Goal: Information Seeking & Learning: Find specific fact

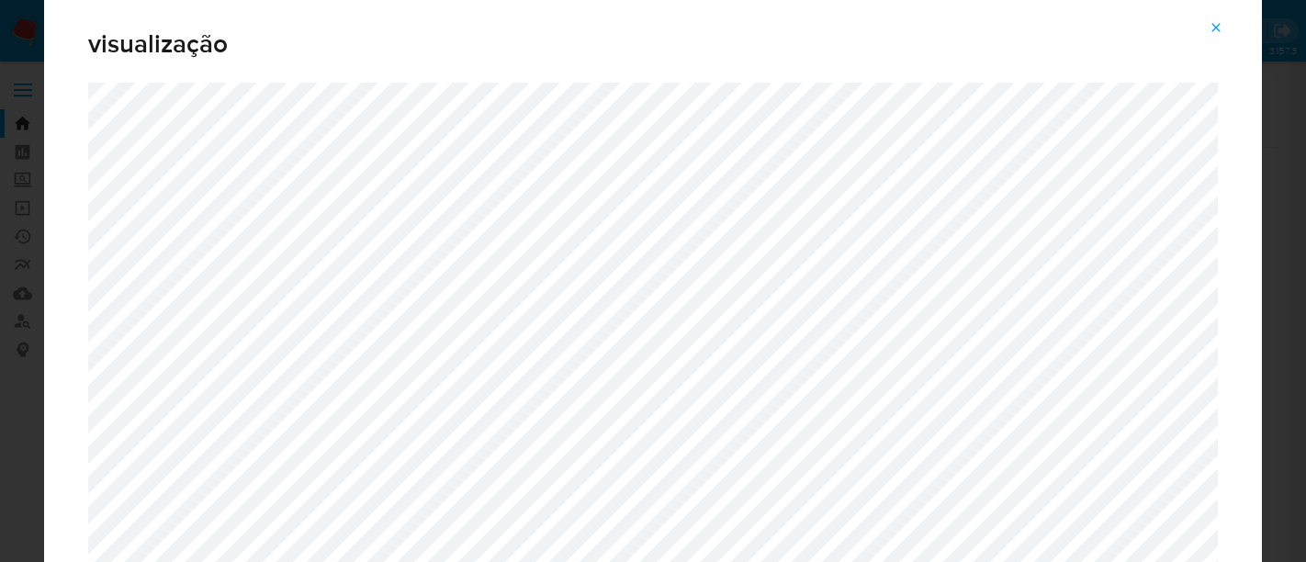
select select "10"
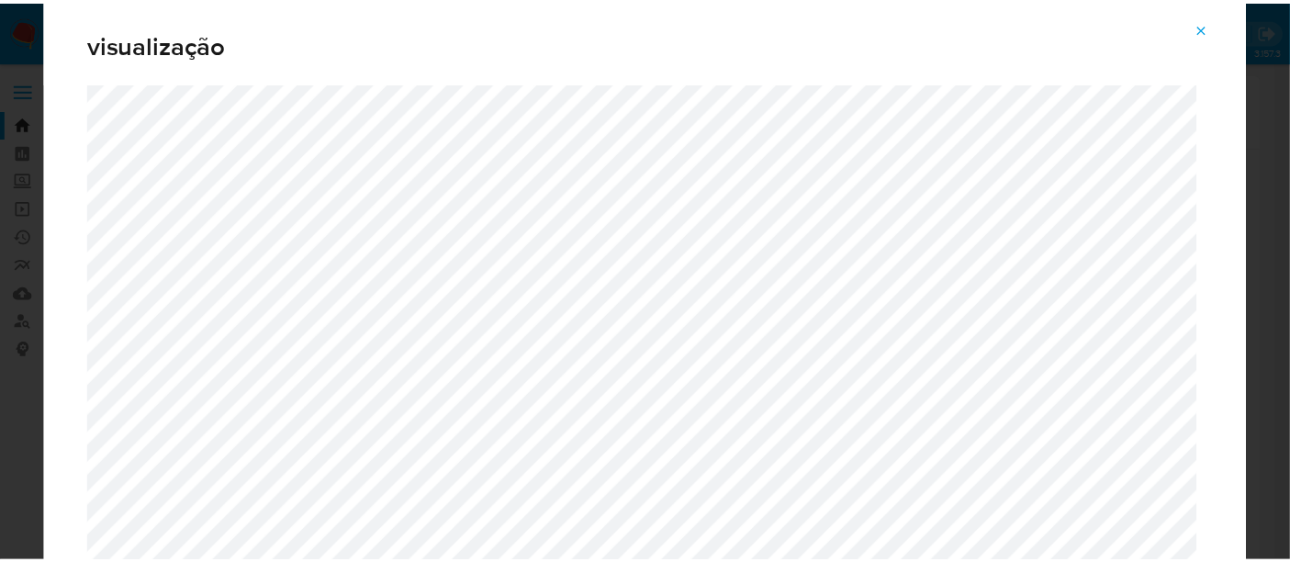
scroll to position [123, 0]
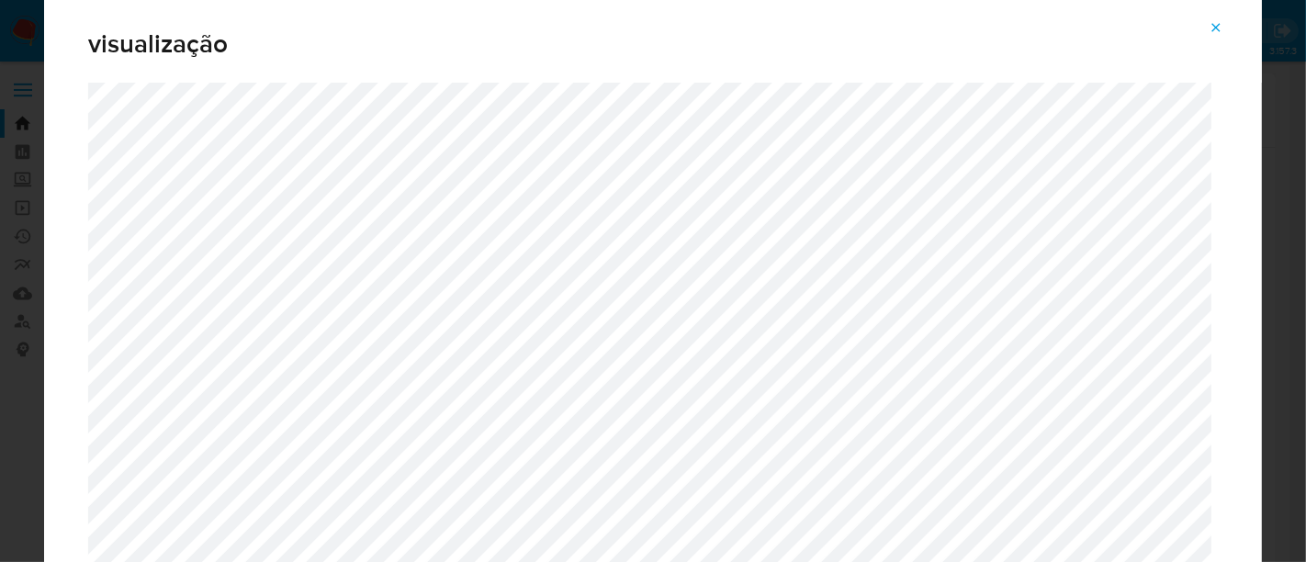
click at [1213, 33] on icon "Attachment preview" at bounding box center [1215, 27] width 15 height 15
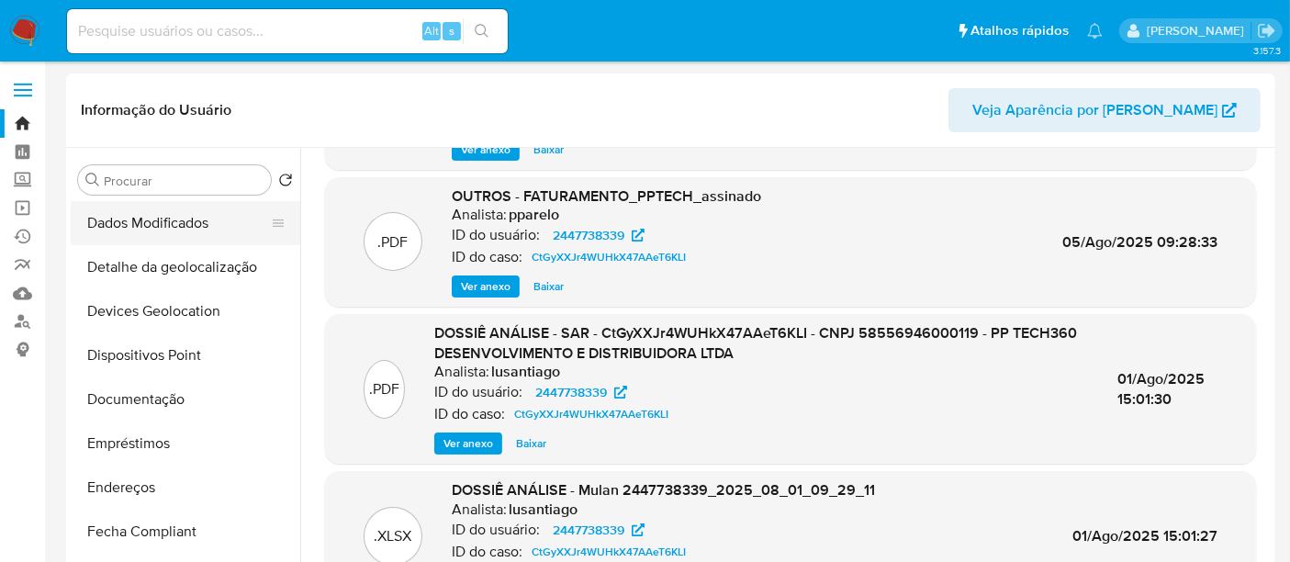
scroll to position [204, 0]
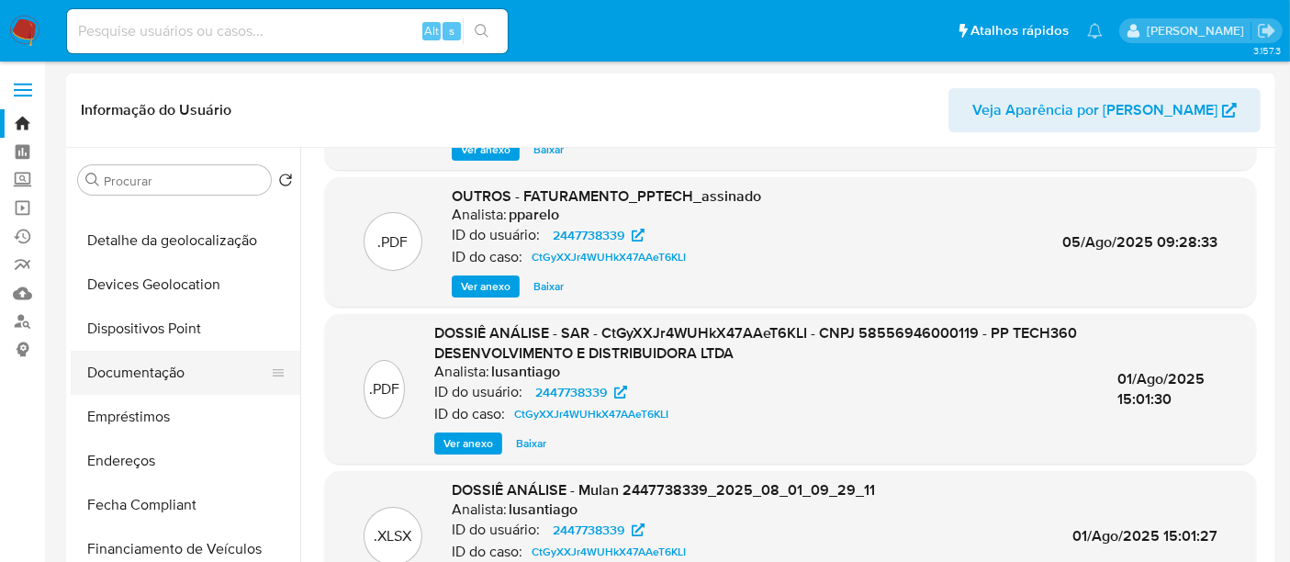
click at [165, 375] on button "Documentação" at bounding box center [178, 373] width 215 height 44
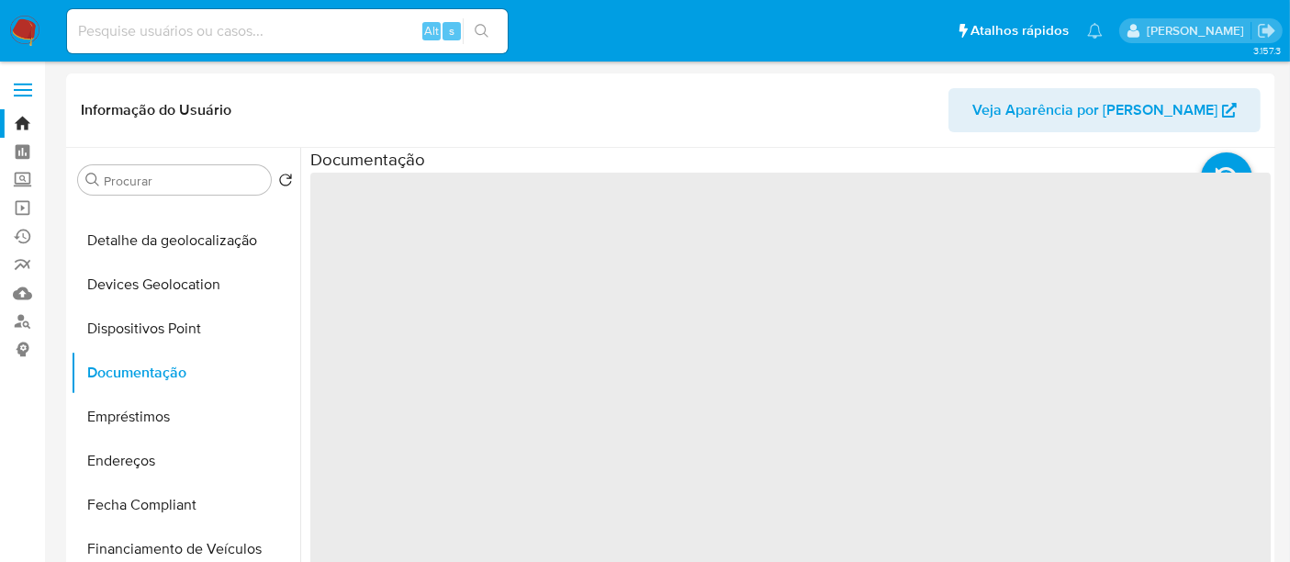
scroll to position [0, 0]
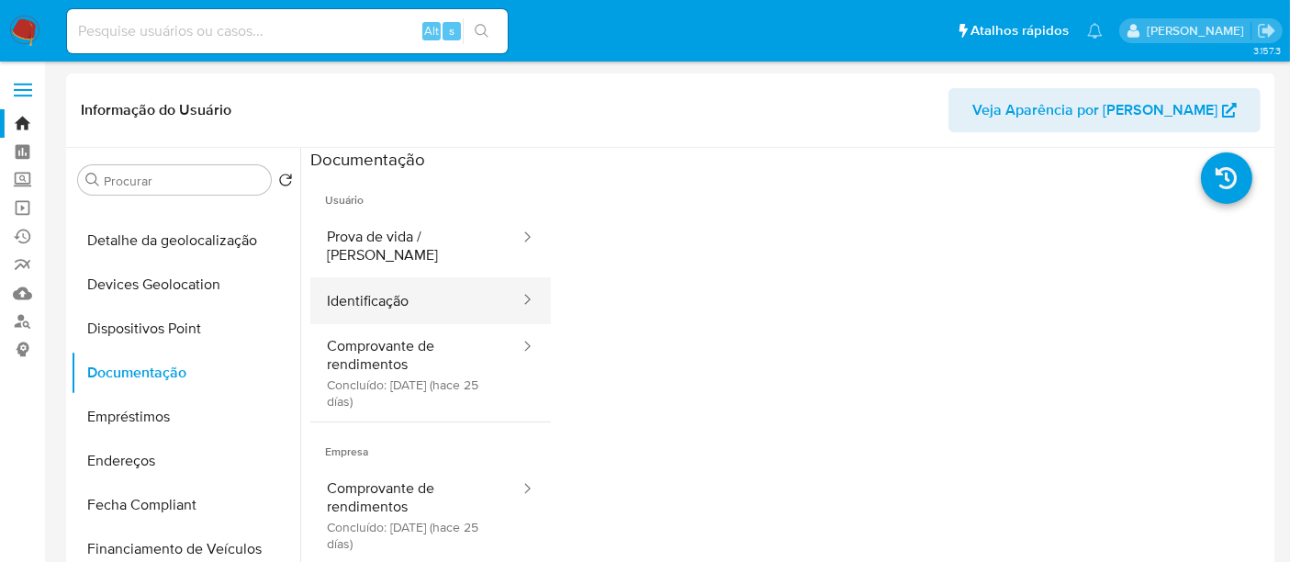
click at [351, 286] on button "Identificação" at bounding box center [415, 300] width 211 height 47
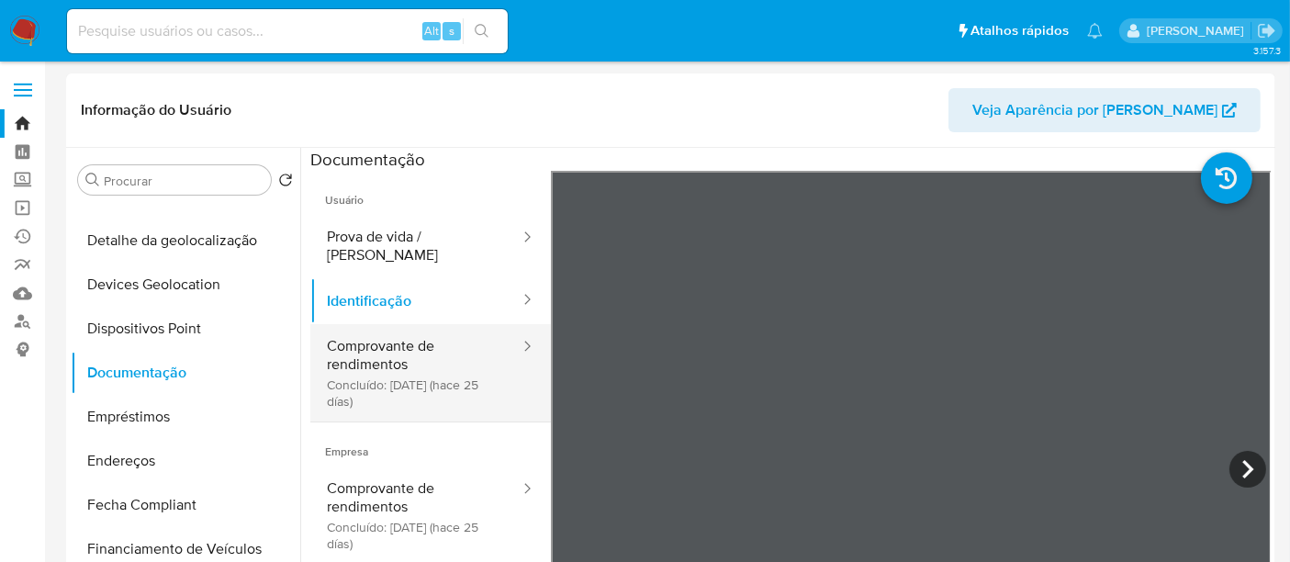
scroll to position [154, 0]
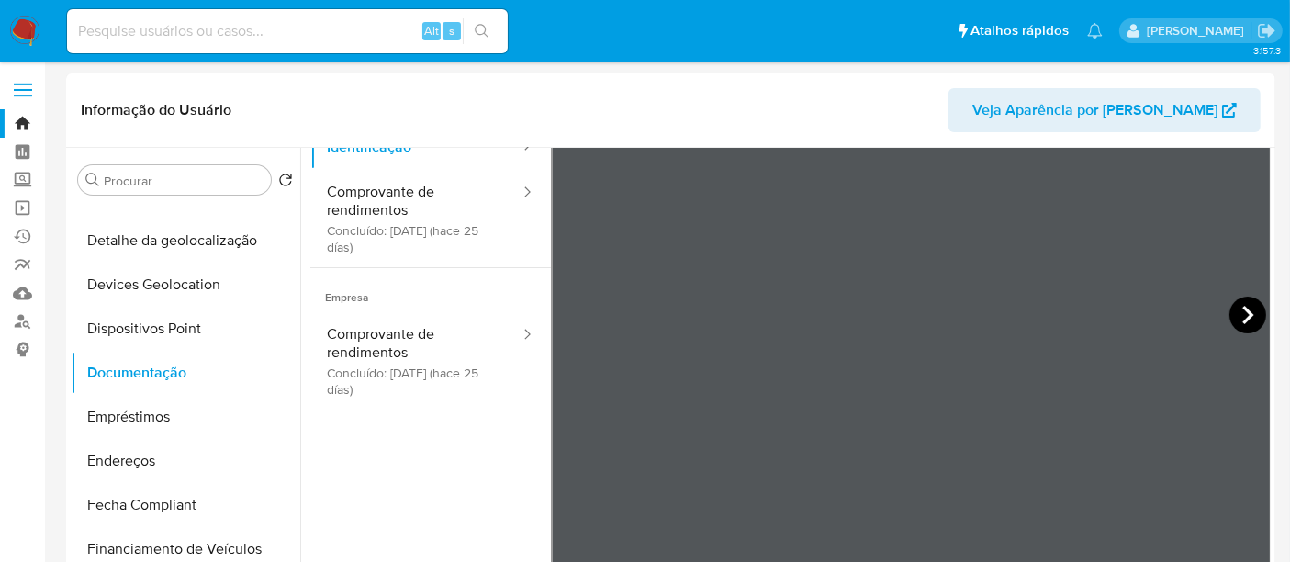
click at [1229, 320] on icon at bounding box center [1247, 315] width 37 height 37
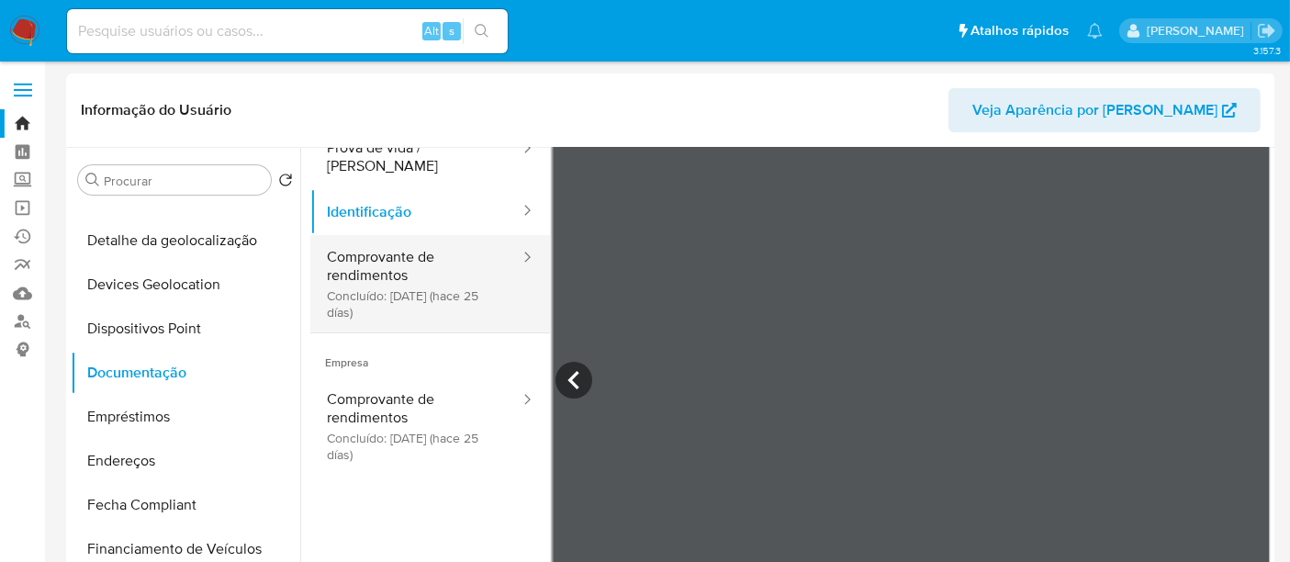
scroll to position [0, 0]
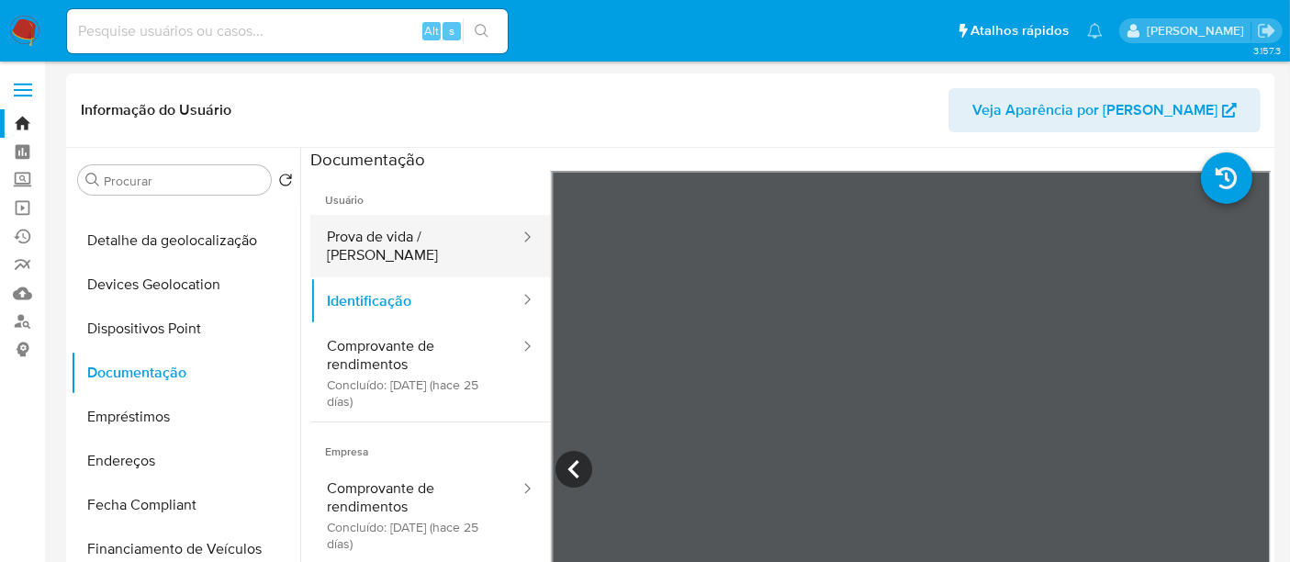
click at [381, 242] on button "Prova de vida / [PERSON_NAME]" at bounding box center [415, 246] width 211 height 62
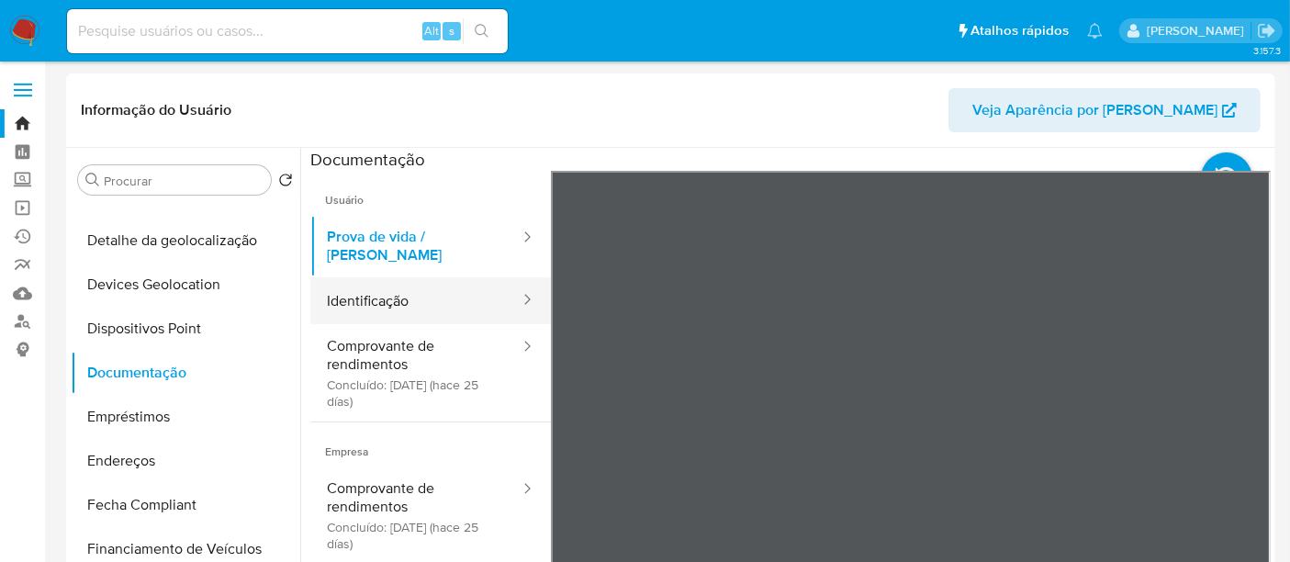
click at [398, 286] on button "Identificação" at bounding box center [415, 300] width 211 height 47
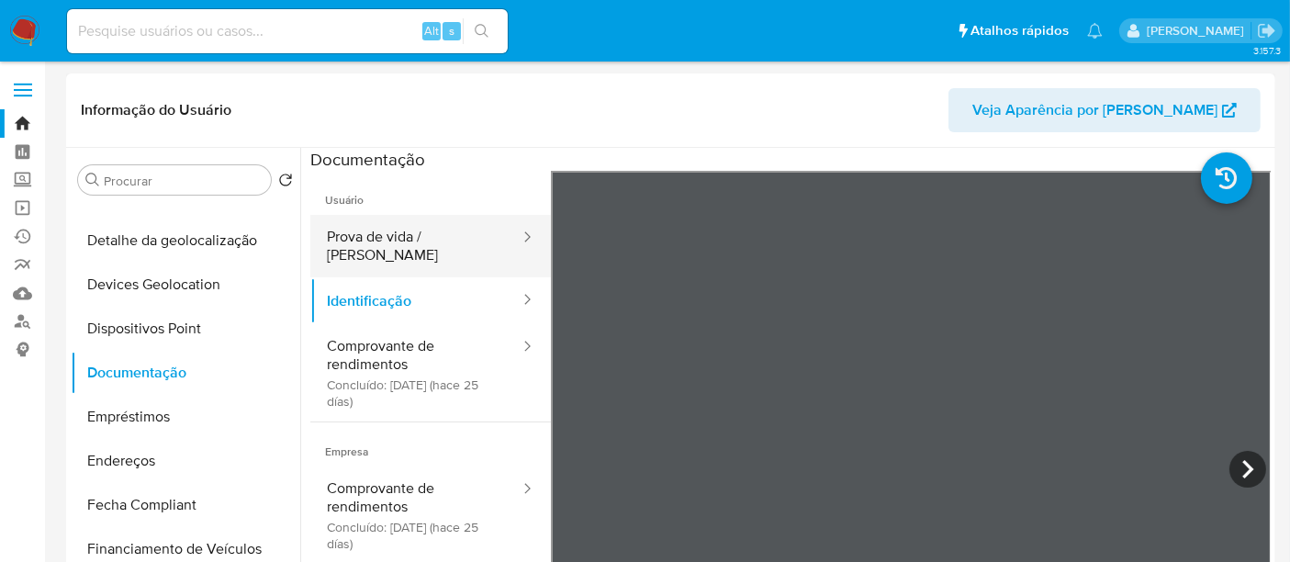
click at [404, 234] on button "Prova de vida / [PERSON_NAME]" at bounding box center [415, 246] width 211 height 62
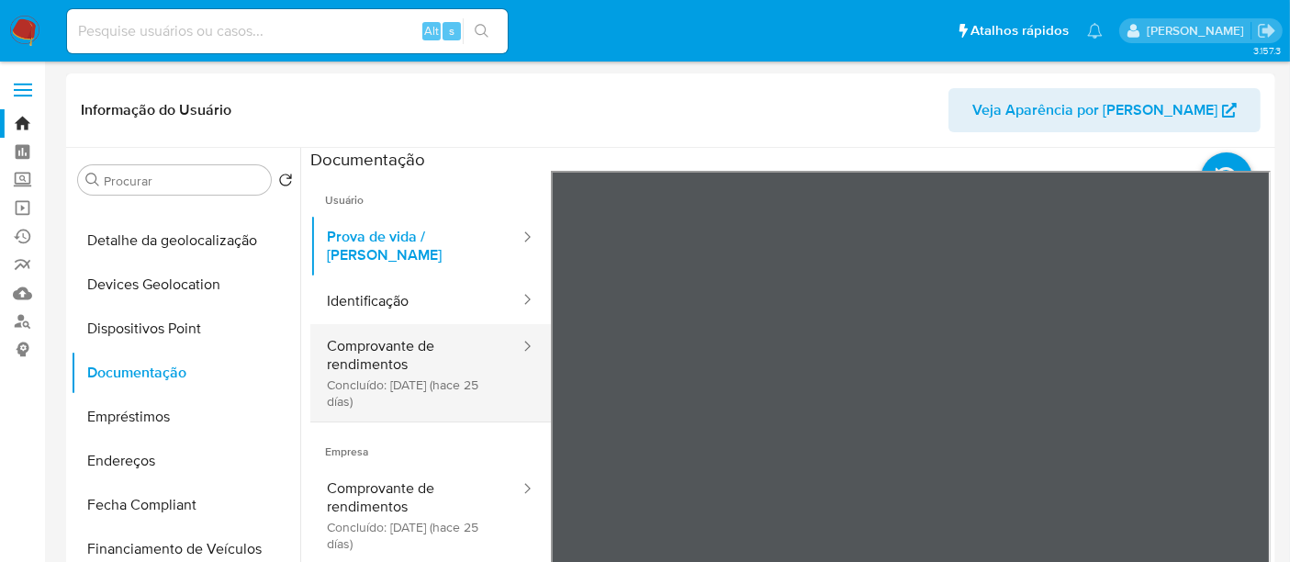
click at [445, 393] on div "Usuário Prova de vida / Selfie Identificação Comprovante de rendimentos Concluí…" at bounding box center [790, 465] width 960 height 588
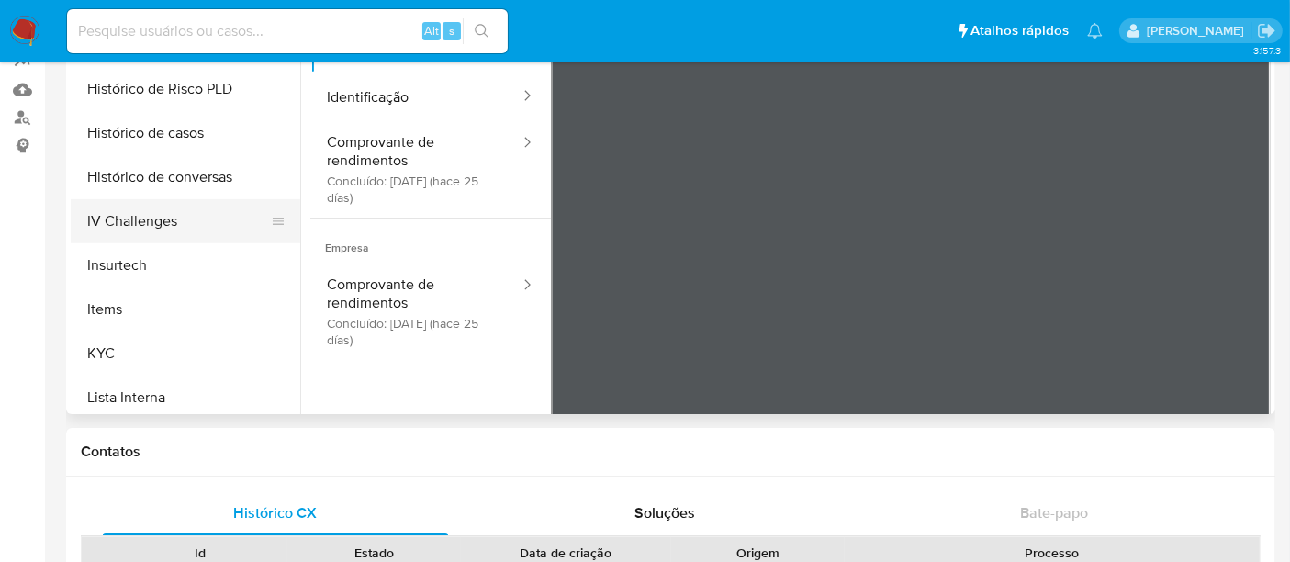
scroll to position [611, 0]
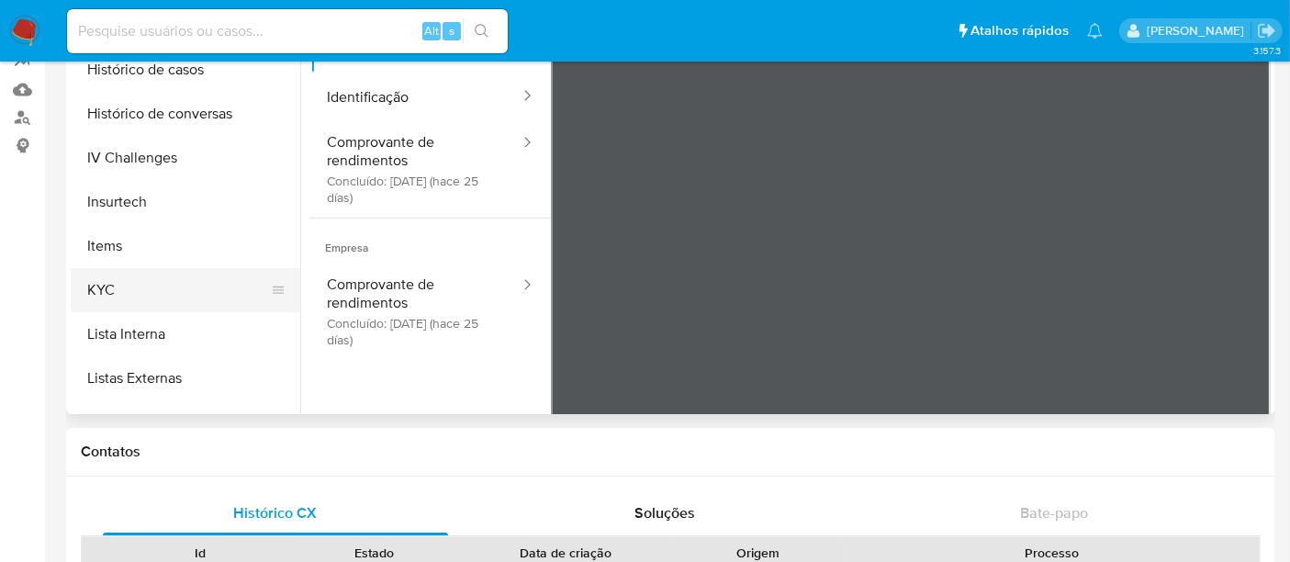
click at [105, 293] on button "KYC" at bounding box center [178, 290] width 215 height 44
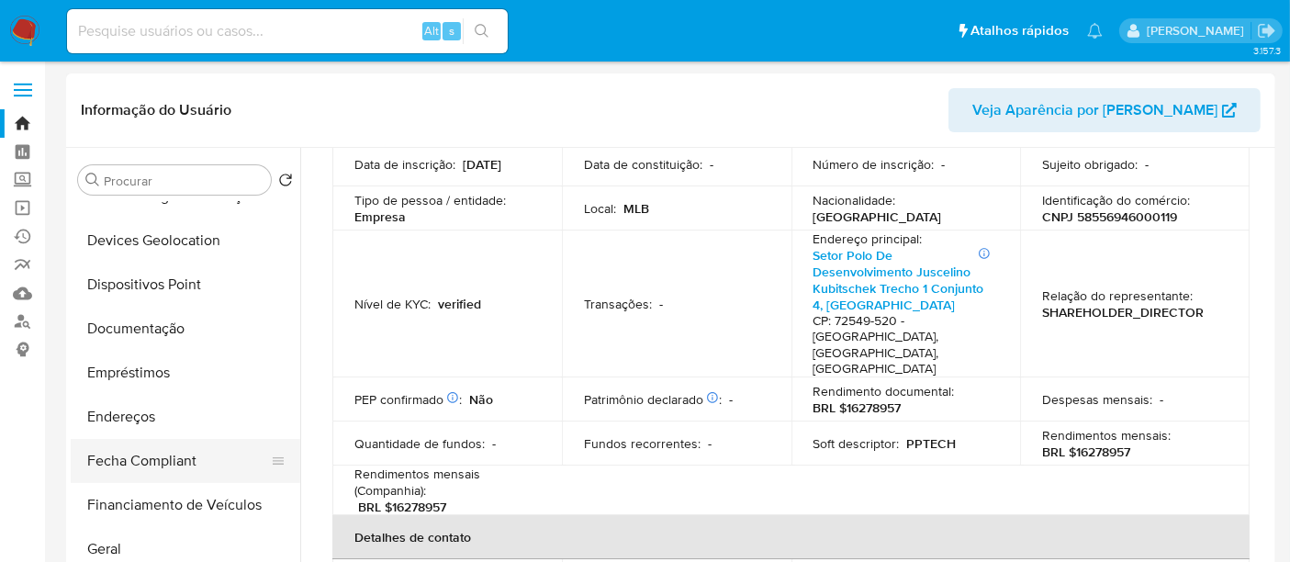
scroll to position [204, 0]
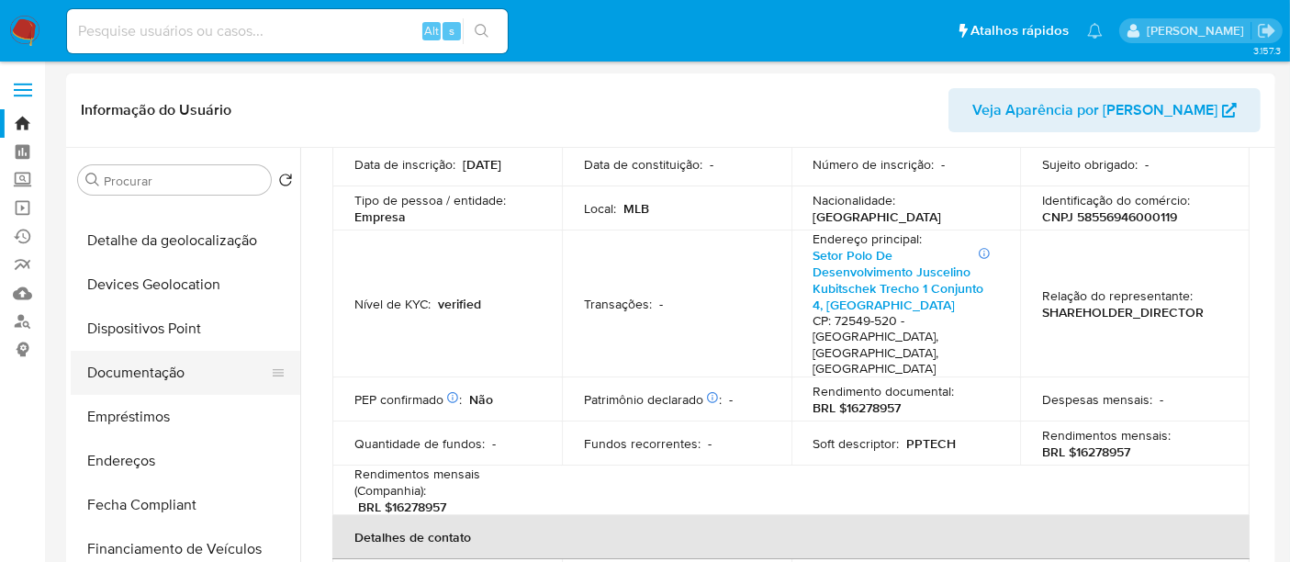
click at [140, 374] on button "Documentação" at bounding box center [178, 373] width 215 height 44
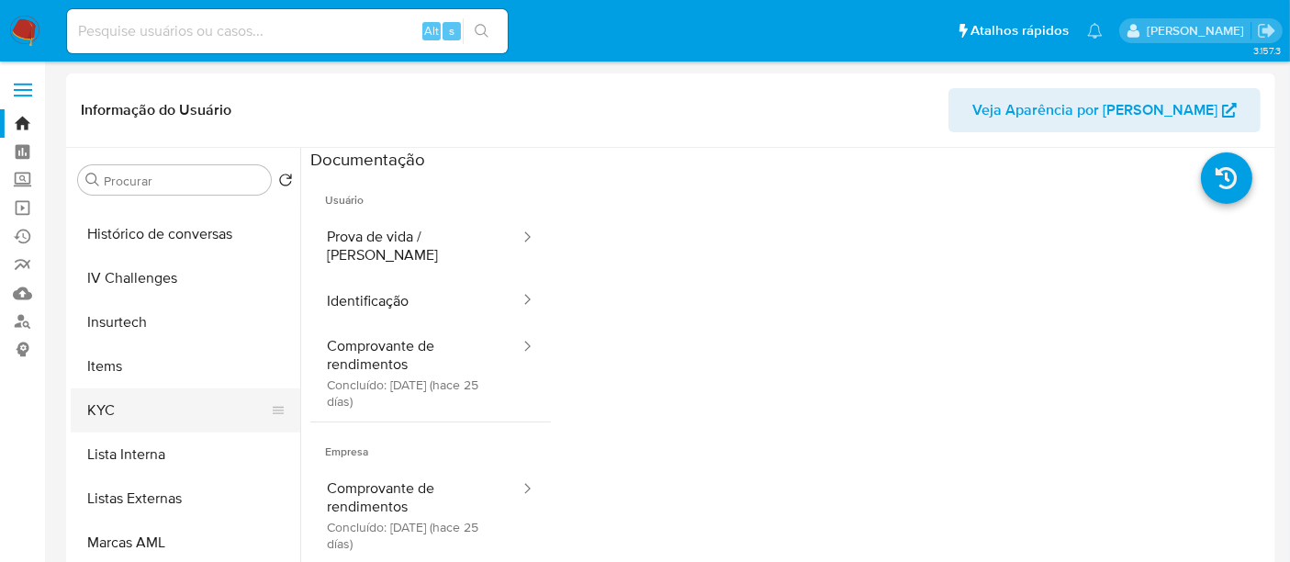
scroll to position [713, 0]
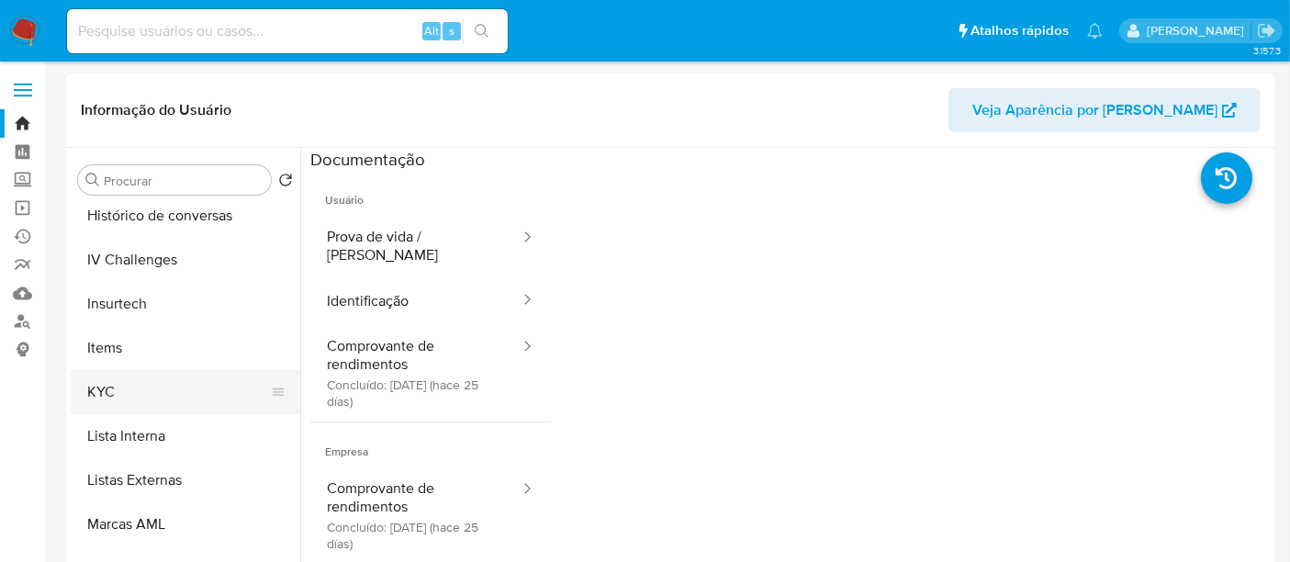
click at [105, 393] on button "KYC" at bounding box center [178, 392] width 215 height 44
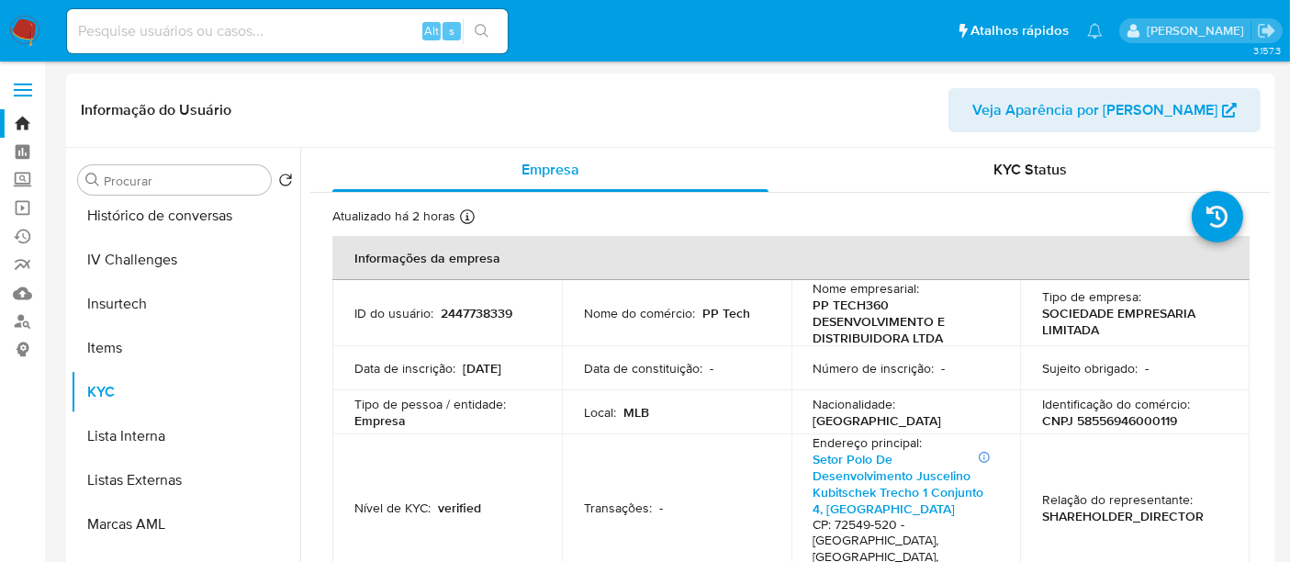
click at [1109, 423] on p "CNPJ 58556946000119" at bounding box center [1109, 420] width 135 height 17
copy p "58556946000119"
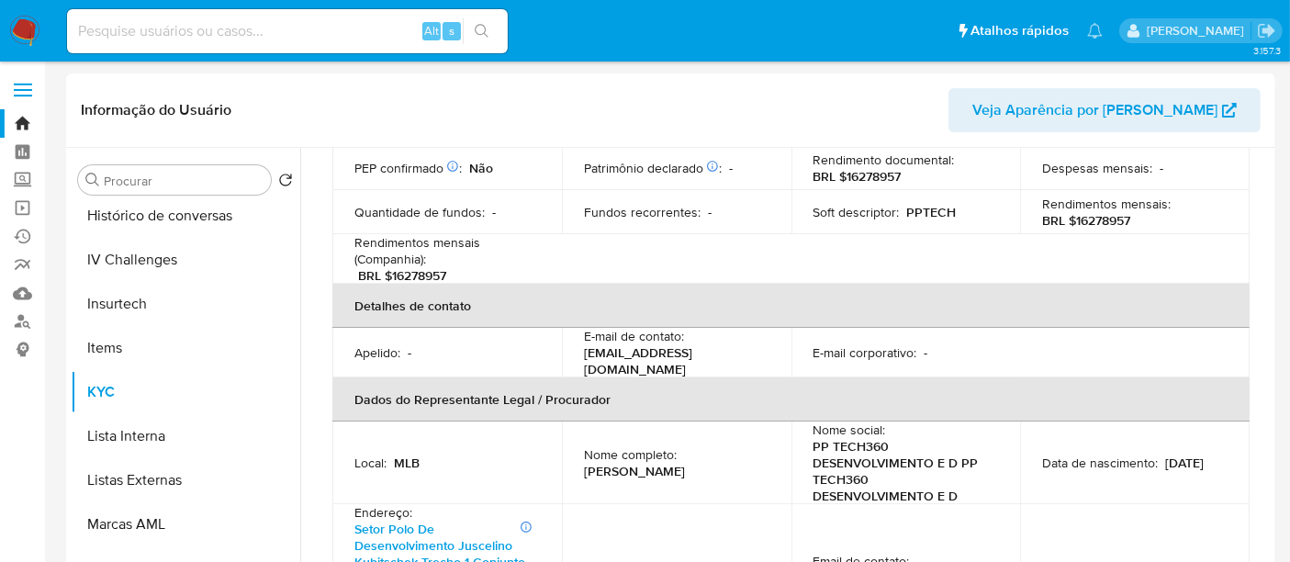
scroll to position [510, 0]
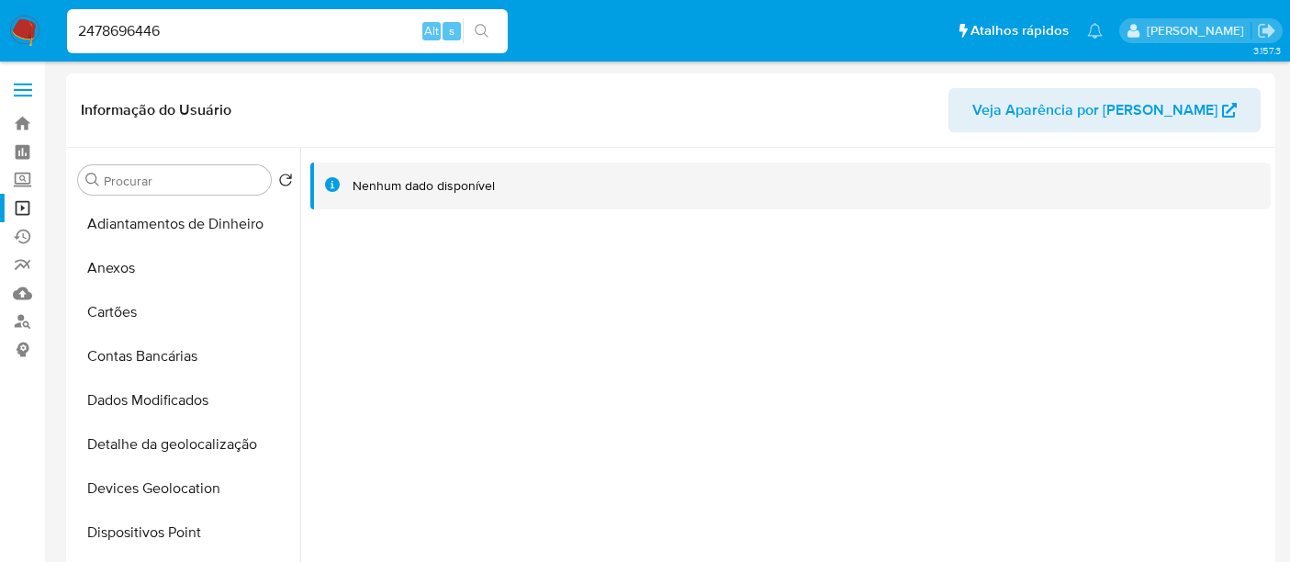
select select "10"
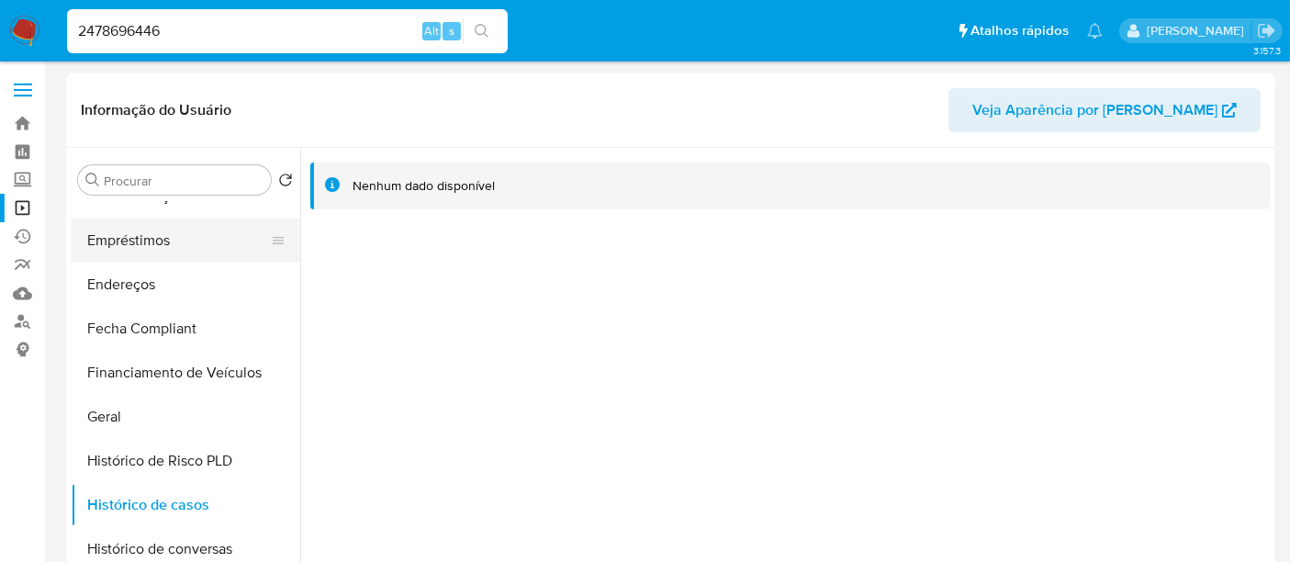
scroll to position [306, 0]
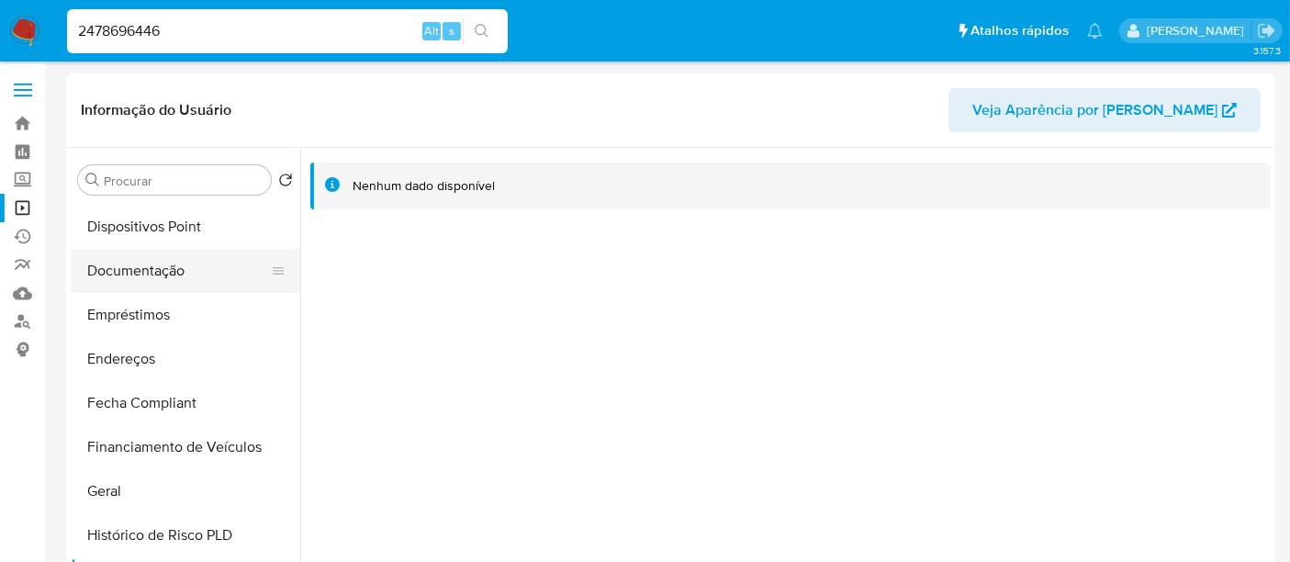
click at [145, 282] on button "Documentação" at bounding box center [178, 271] width 215 height 44
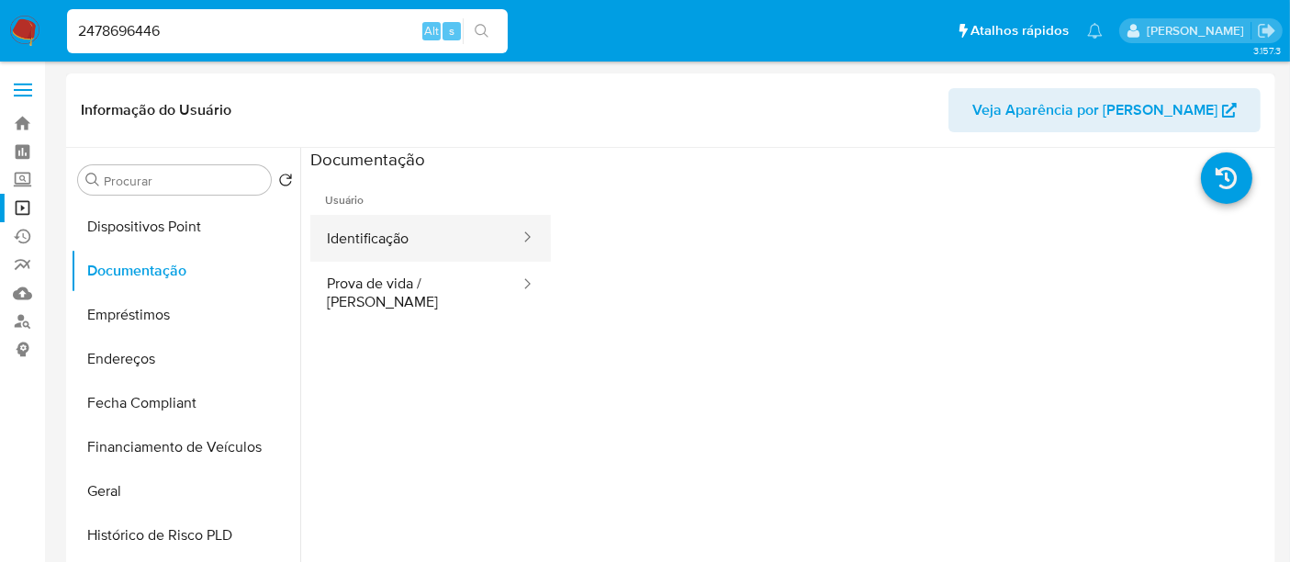
click at [377, 245] on button "Identificação" at bounding box center [415, 238] width 211 height 47
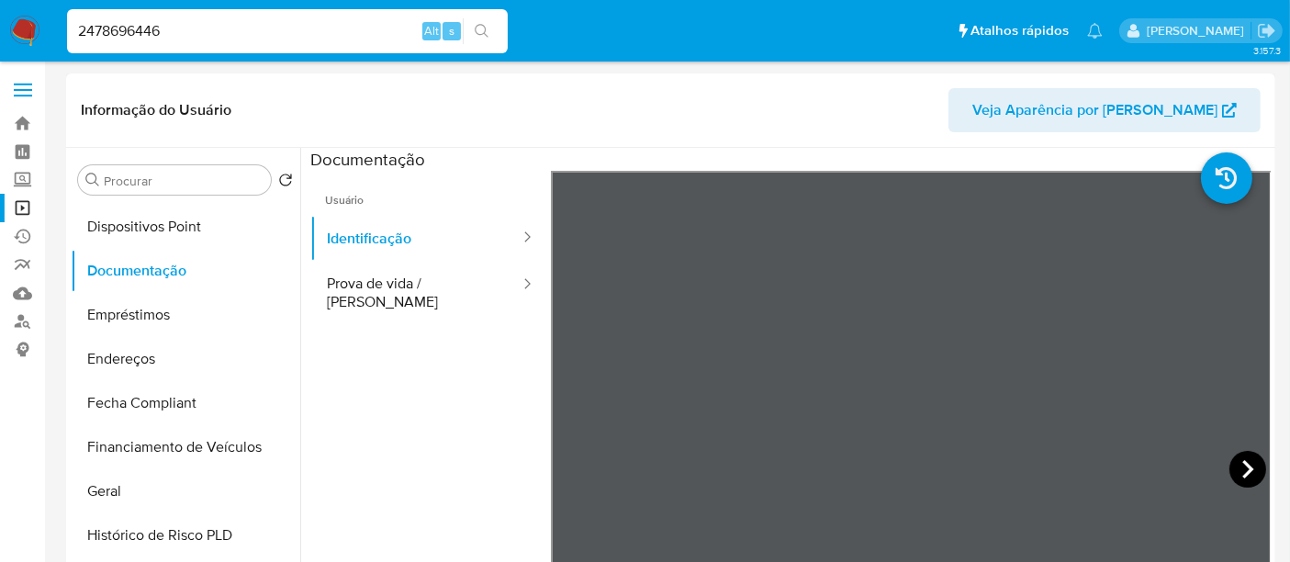
click at [1252, 463] on icon at bounding box center [1247, 469] width 37 height 37
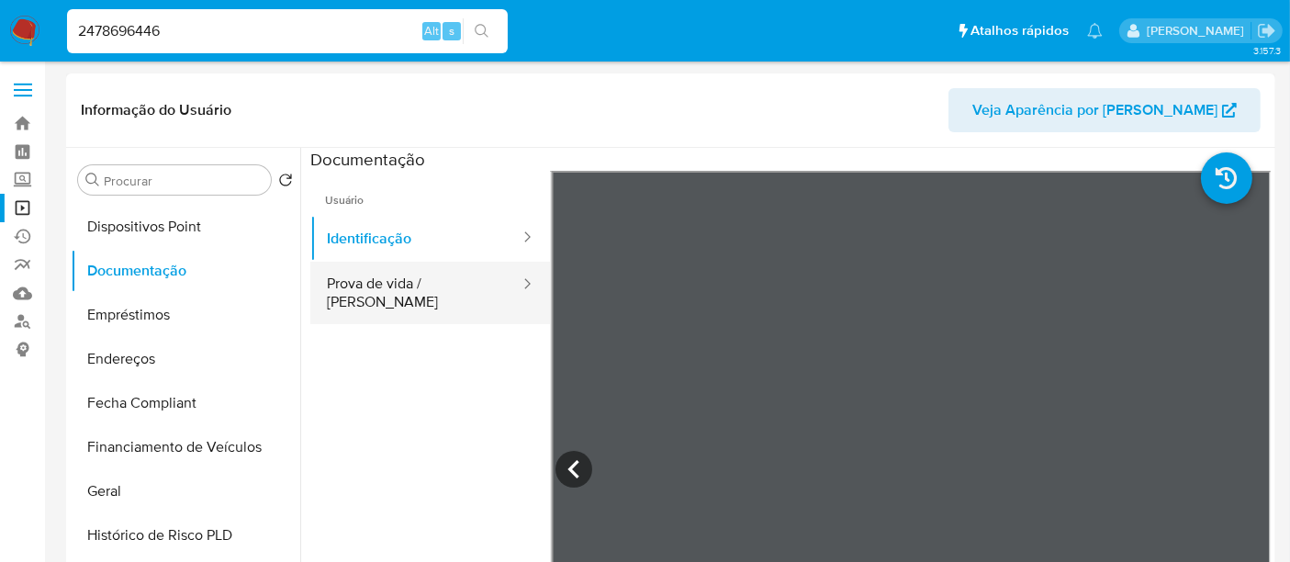
click at [411, 283] on button "Prova de vida / [PERSON_NAME]" at bounding box center [415, 293] width 211 height 62
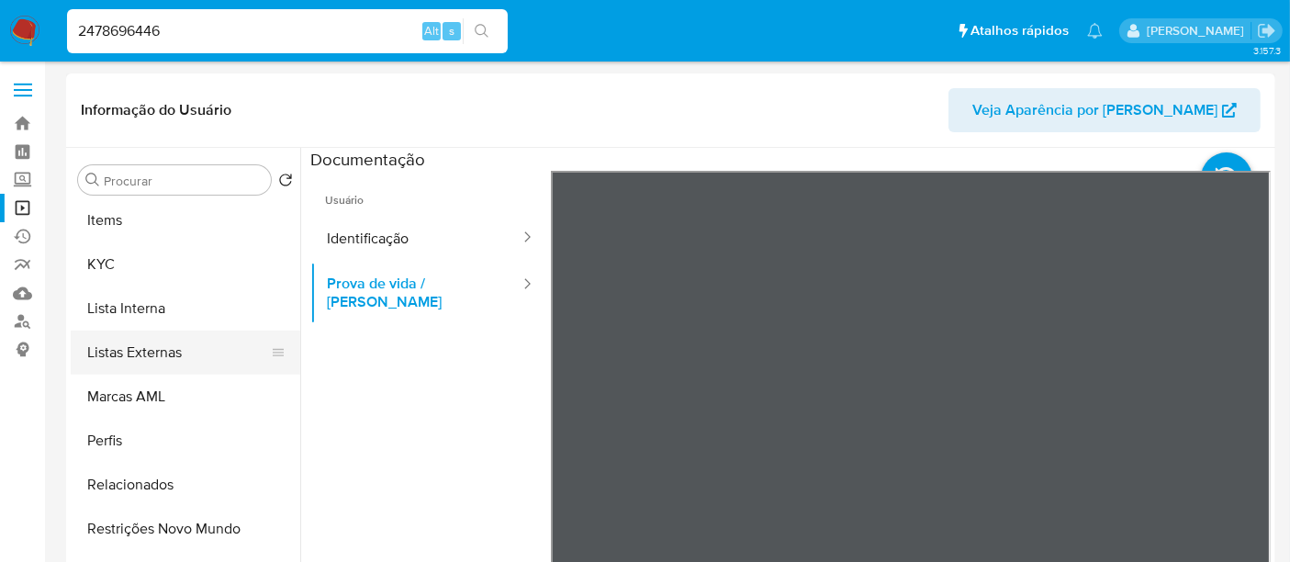
scroll to position [863, 0]
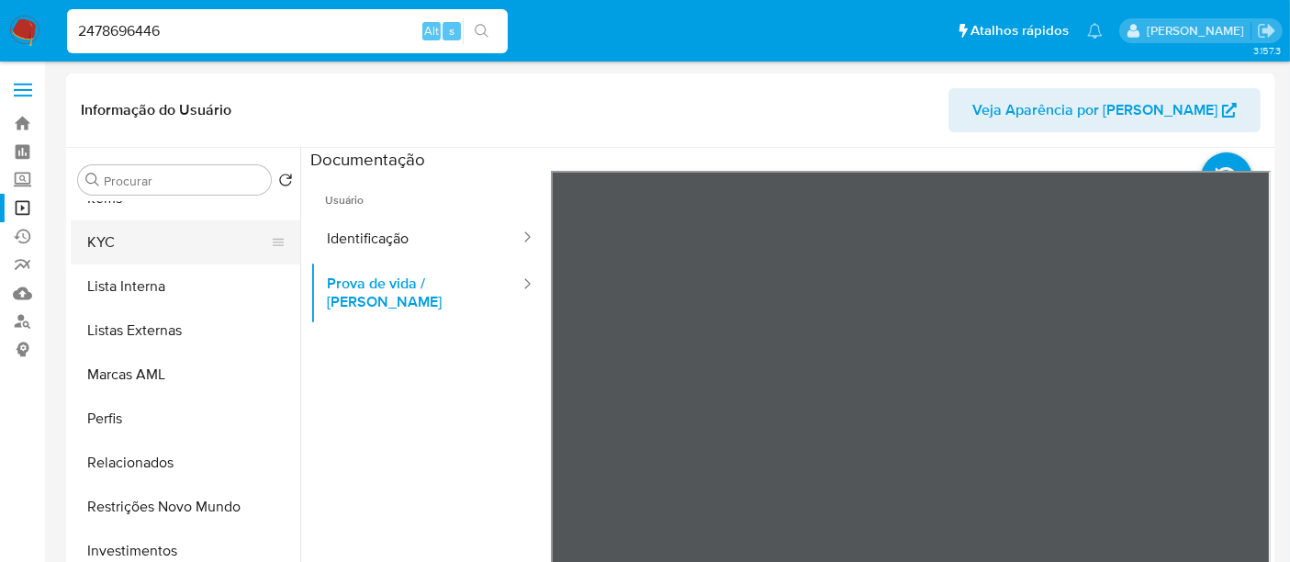
click at [97, 252] on button "KYC" at bounding box center [178, 242] width 215 height 44
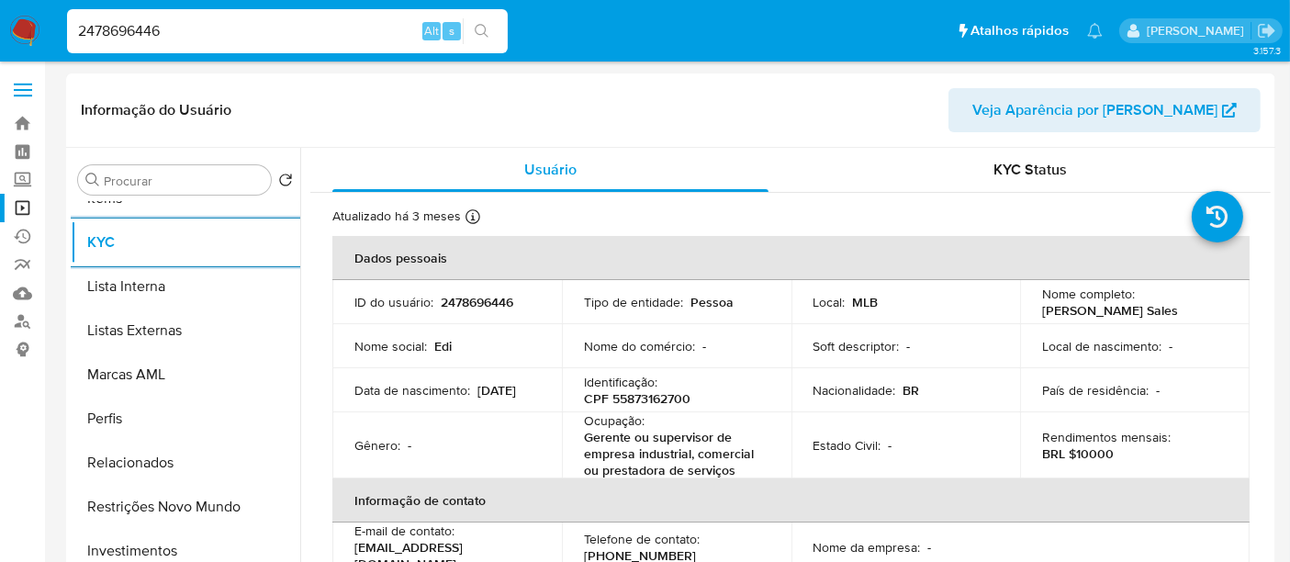
click at [231, 41] on input "2478696446" at bounding box center [287, 31] width 441 height 24
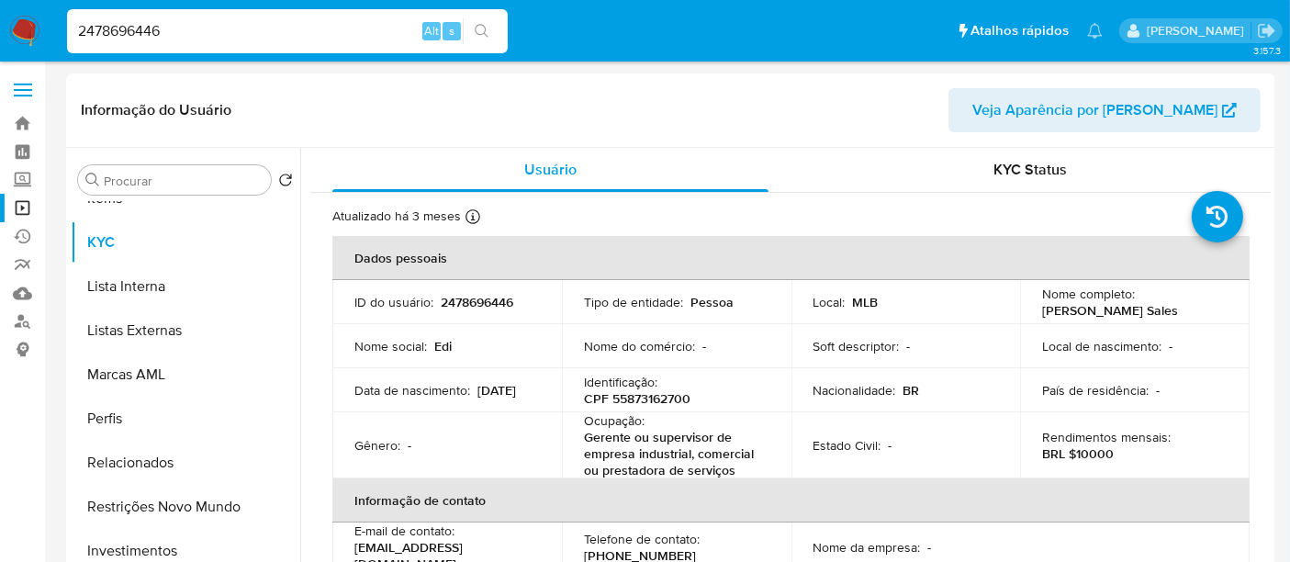
click at [231, 41] on input "2478696446" at bounding box center [287, 31] width 441 height 24
paste input "597494810"
type input "2597494810"
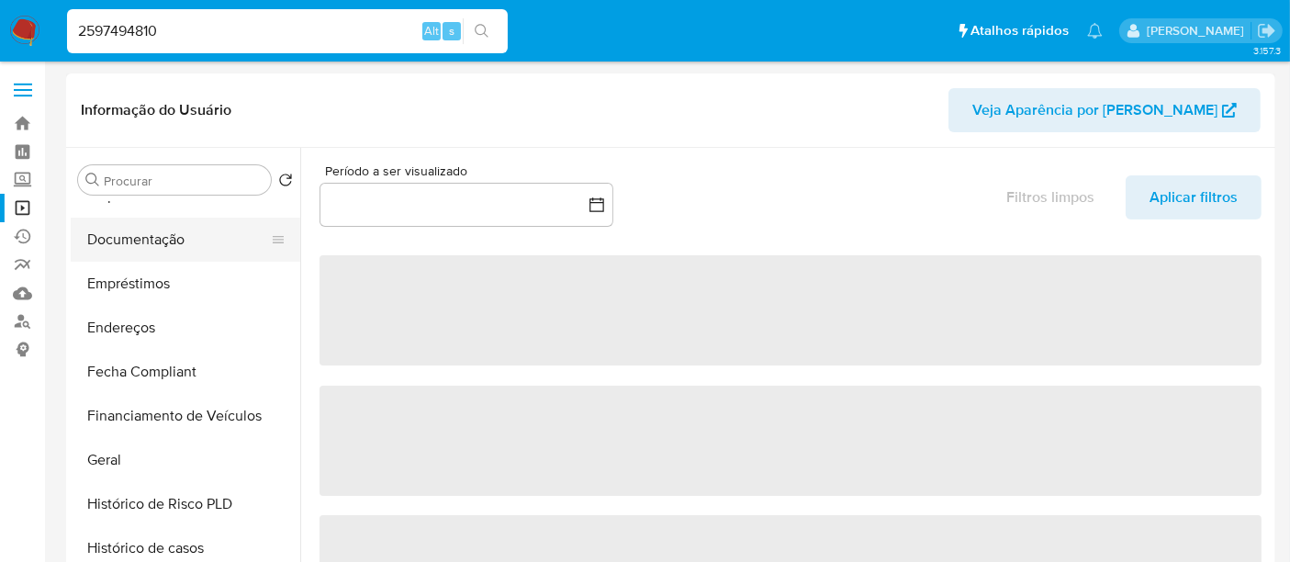
scroll to position [305, 0]
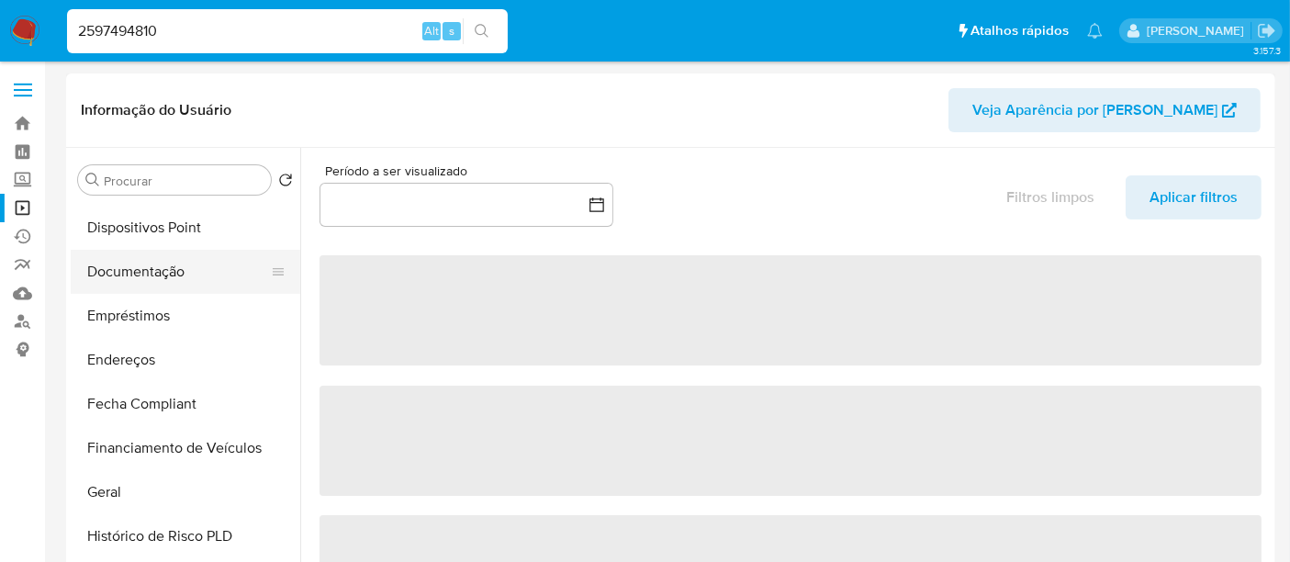
select select "10"
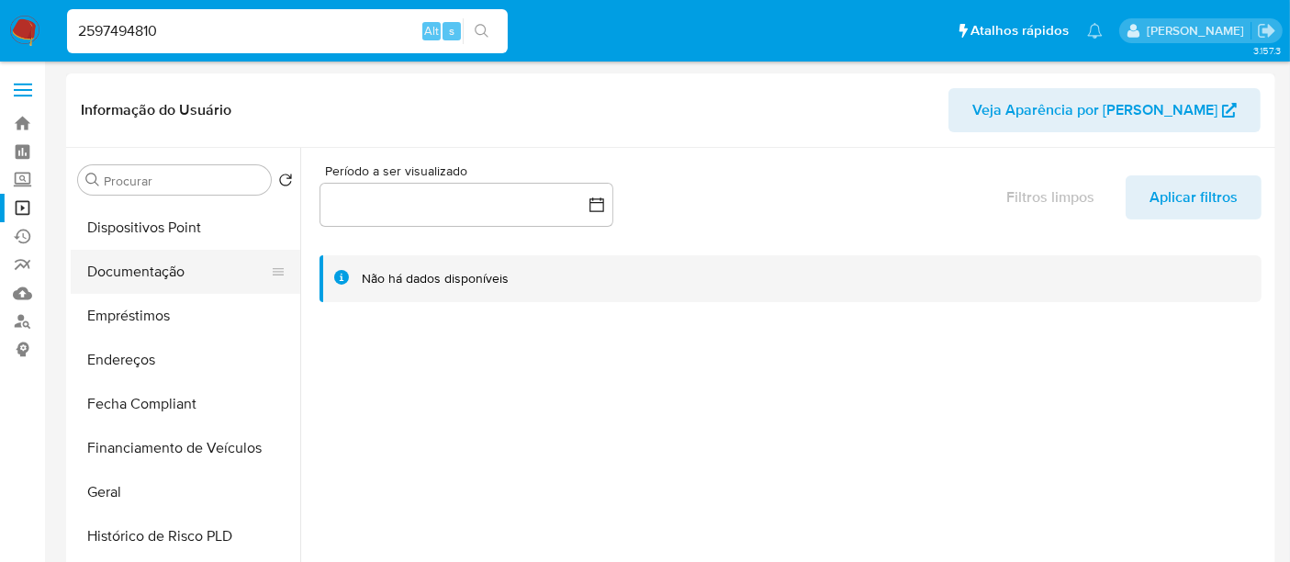
click at [166, 276] on button "Documentação" at bounding box center [178, 272] width 215 height 44
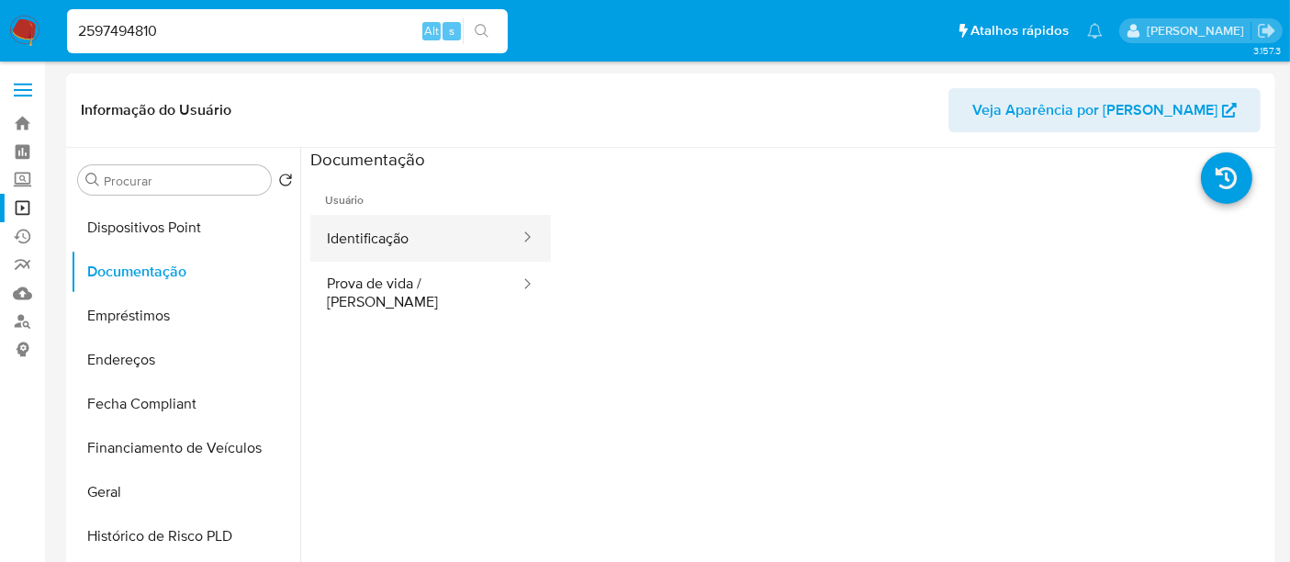
click at [383, 249] on button "Identificação" at bounding box center [415, 238] width 211 height 47
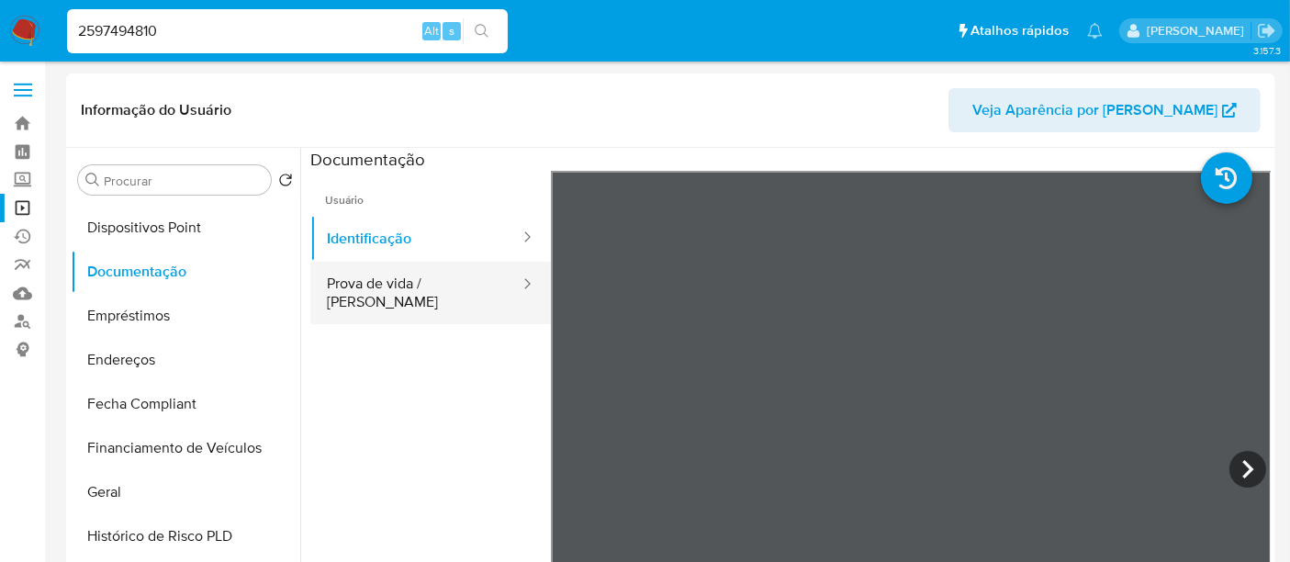
click at [365, 296] on button "Prova de vida / [PERSON_NAME]" at bounding box center [415, 293] width 211 height 62
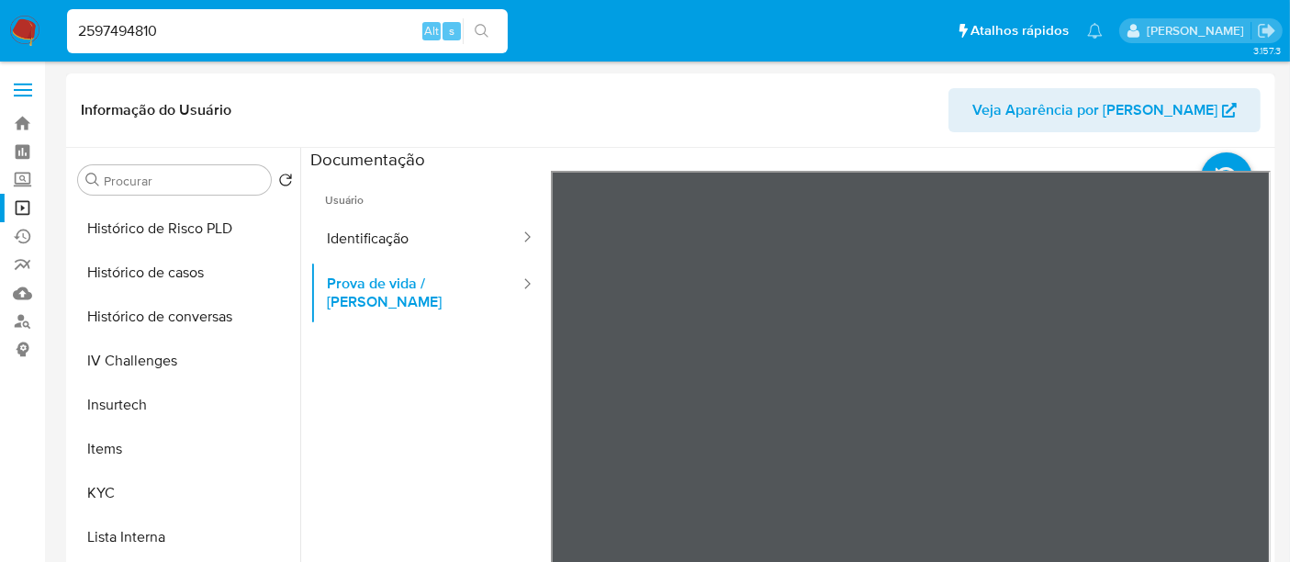
scroll to position [713, 0]
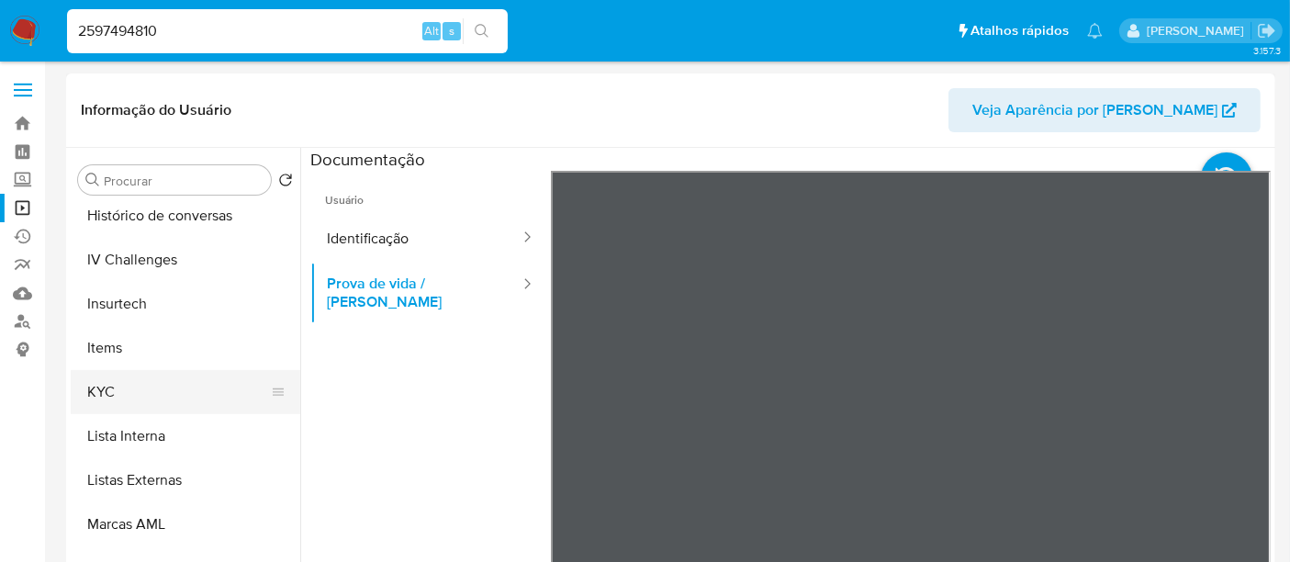
click at [118, 381] on button "KYC" at bounding box center [178, 392] width 215 height 44
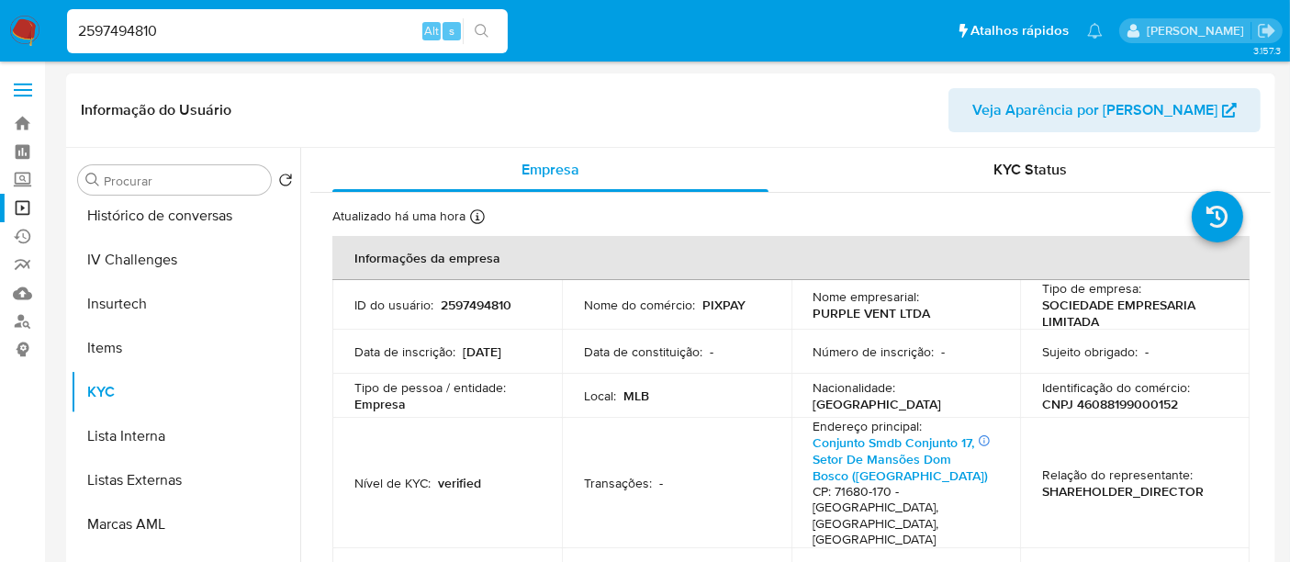
click at [1136, 402] on p "CNPJ 46088199000152" at bounding box center [1110, 404] width 136 height 17
click at [1137, 402] on p "CNPJ 46088199000152" at bounding box center [1110, 404] width 136 height 17
copy p "46088199000152"
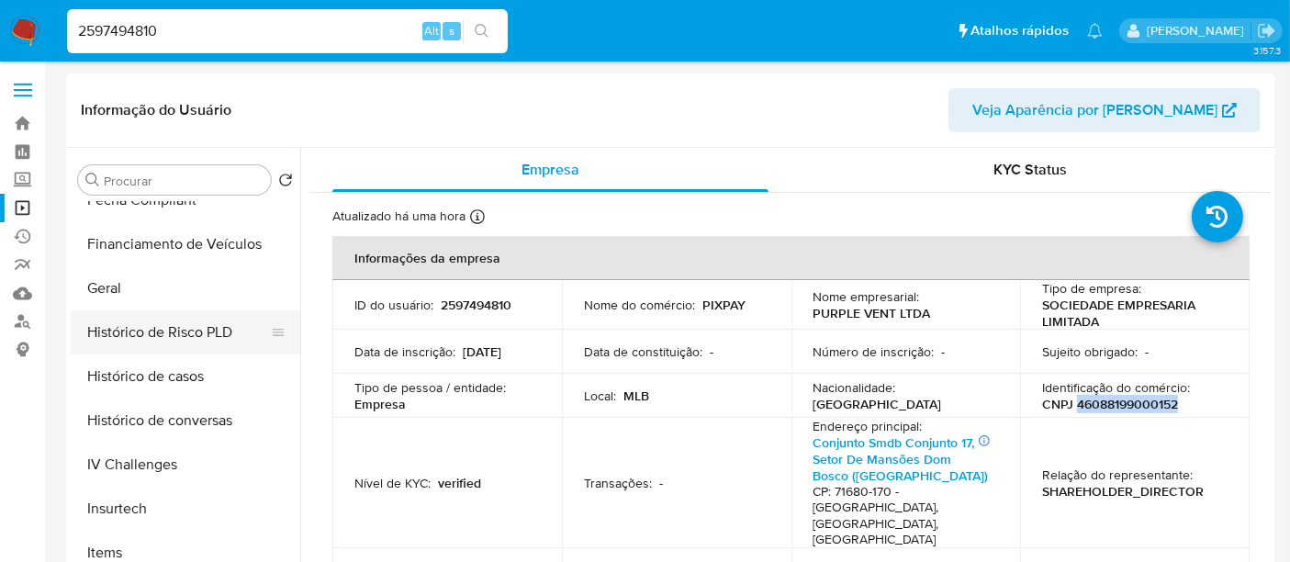
scroll to position [305, 0]
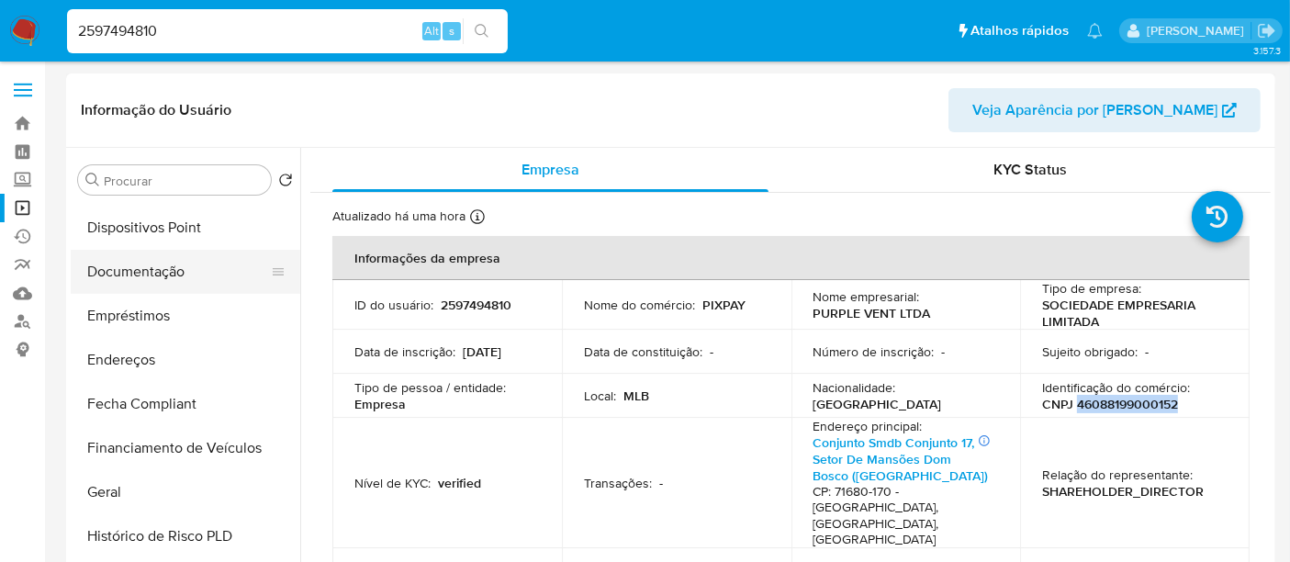
click at [132, 276] on button "Documentação" at bounding box center [178, 272] width 215 height 44
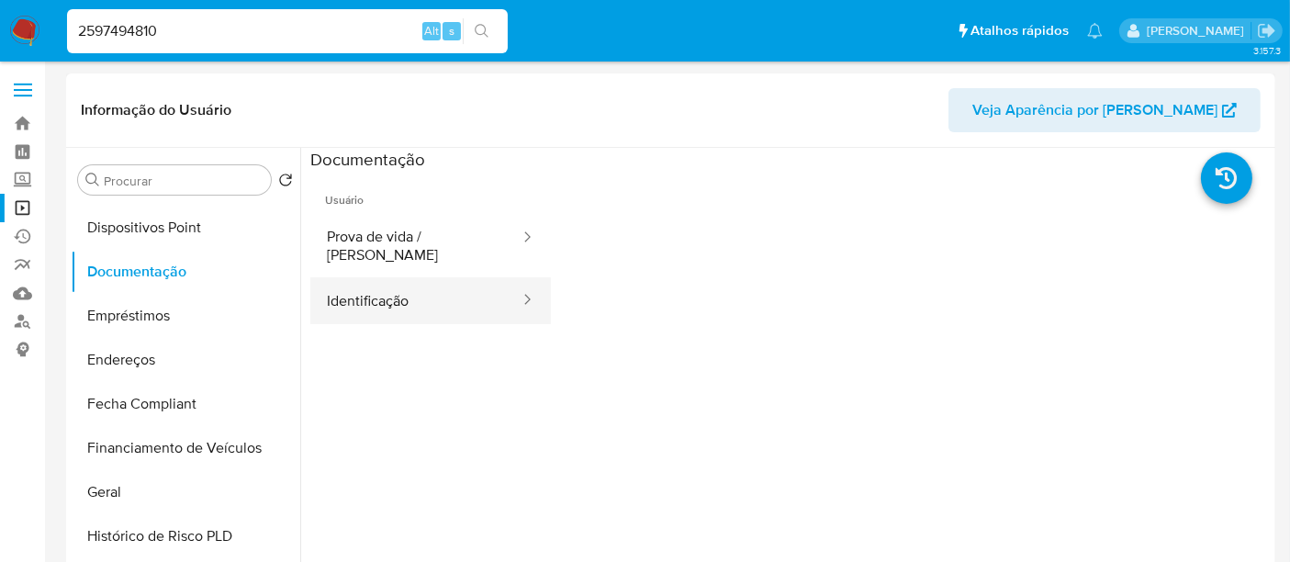
click at [406, 288] on button "Identificação" at bounding box center [415, 300] width 211 height 47
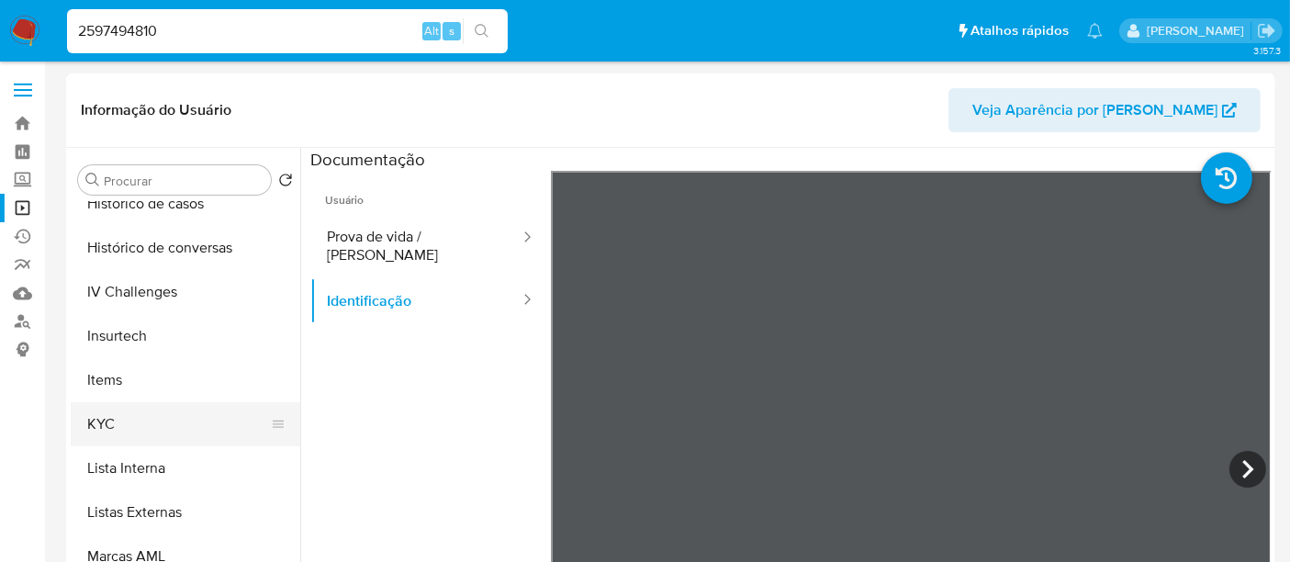
scroll to position [713, 0]
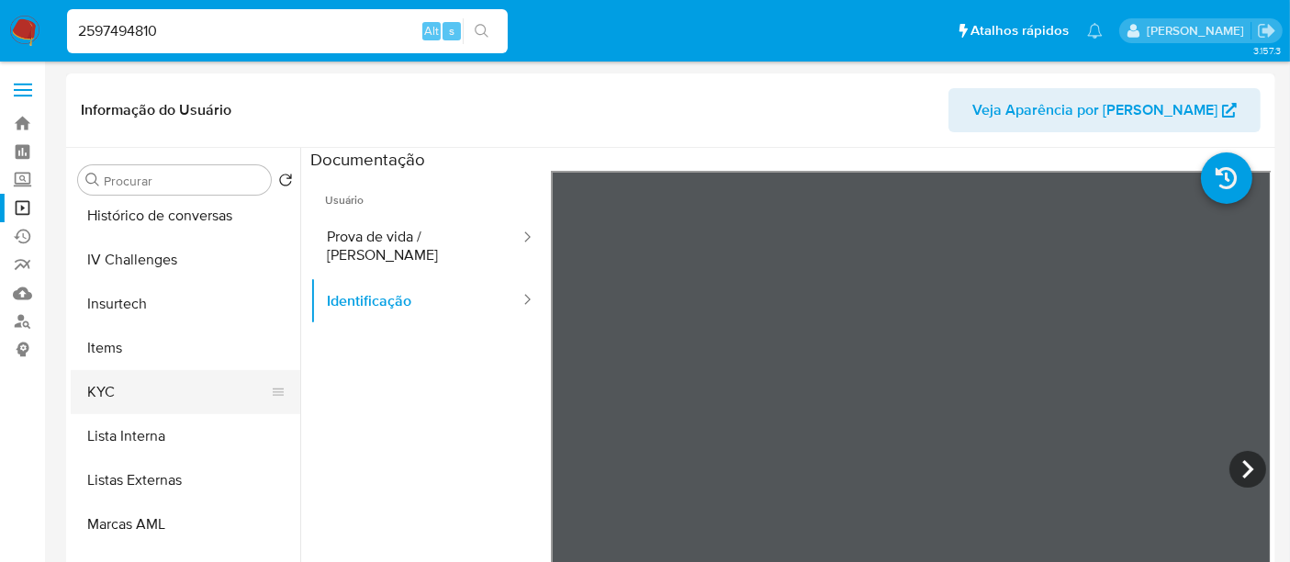
click at [110, 386] on button "KYC" at bounding box center [178, 392] width 215 height 44
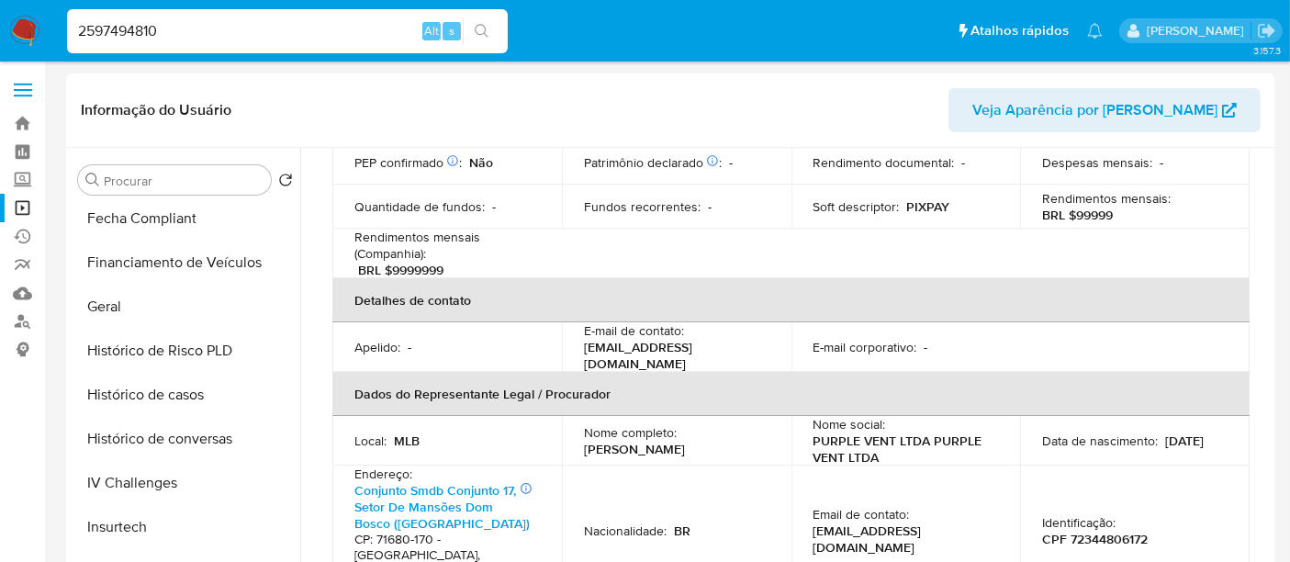
scroll to position [305, 0]
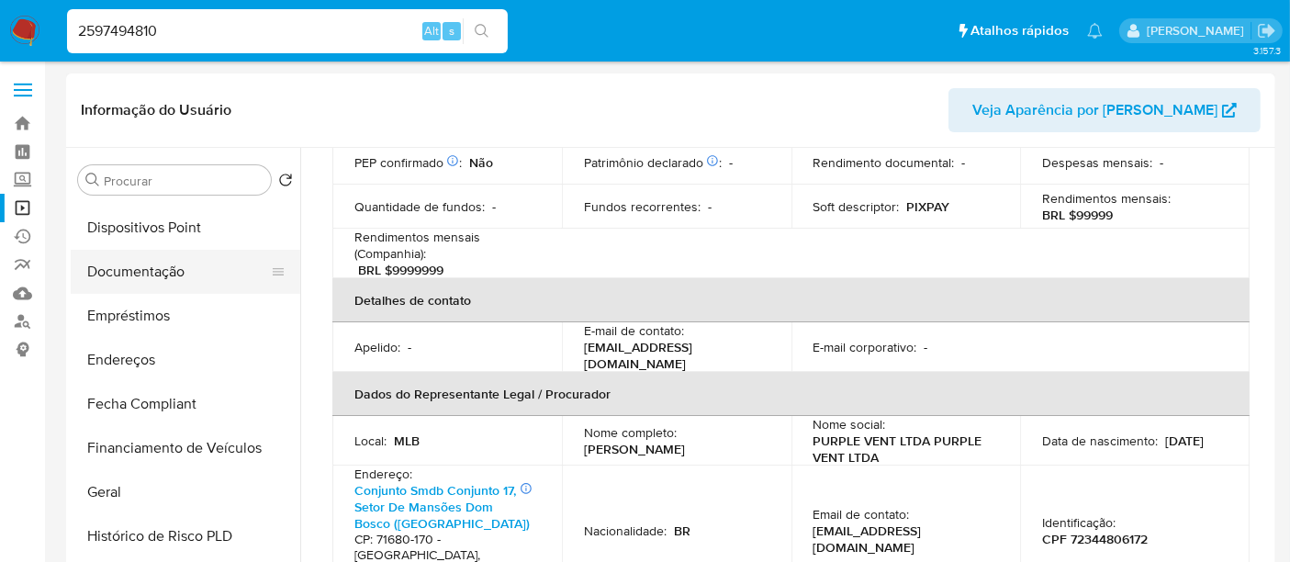
click at [142, 272] on button "Documentação" at bounding box center [178, 272] width 215 height 44
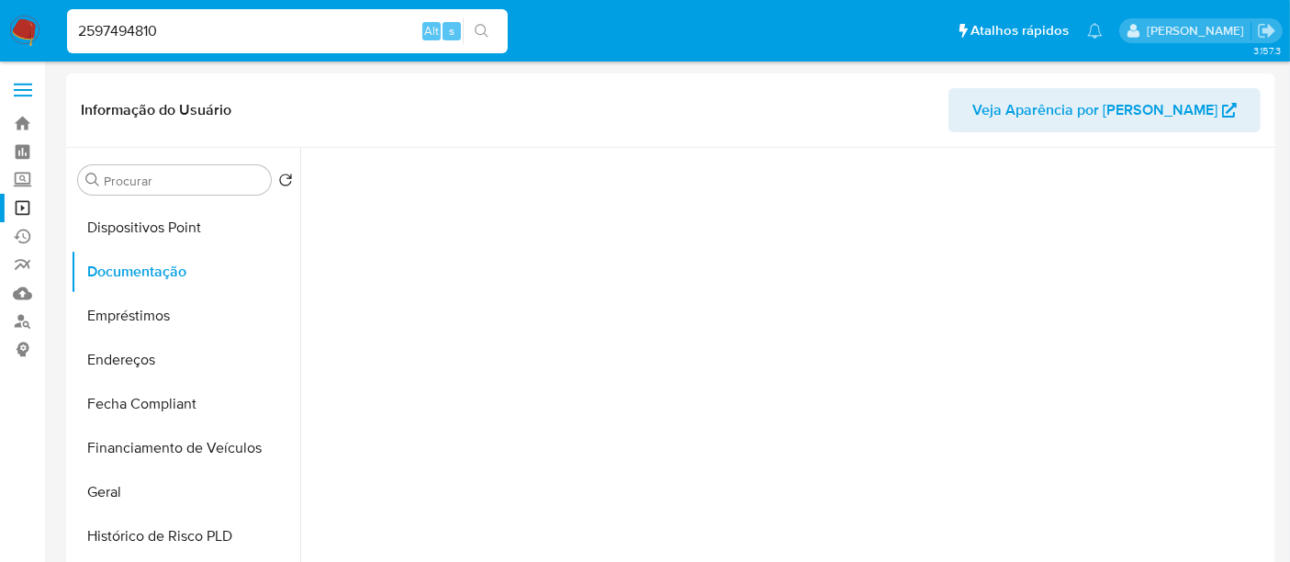
scroll to position [0, 0]
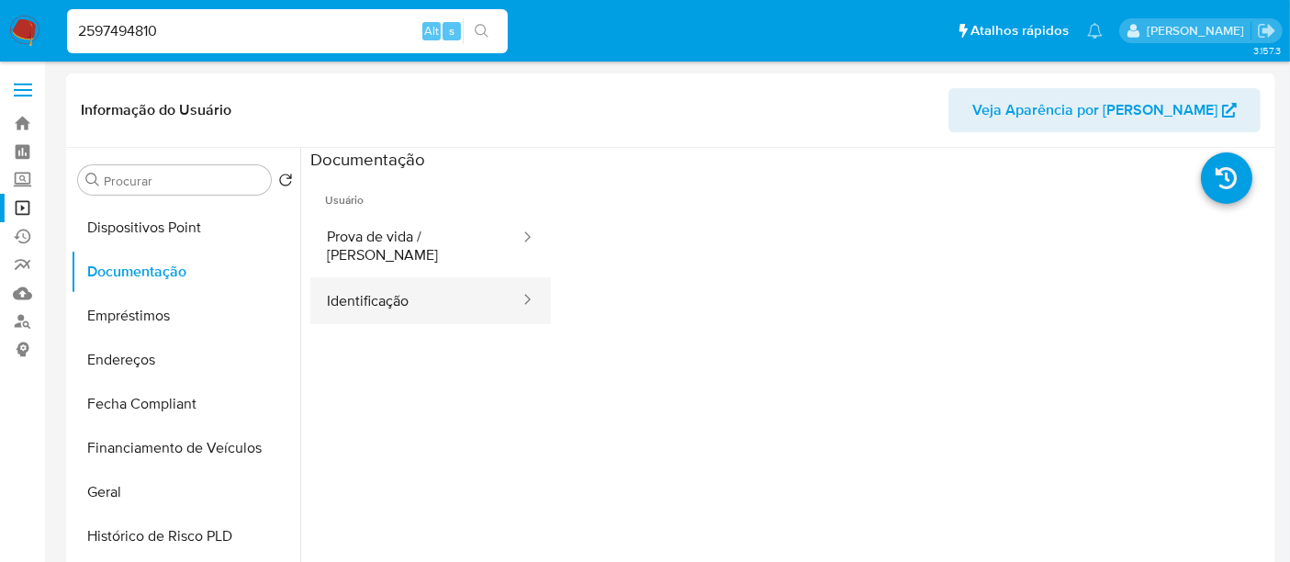
click at [377, 277] on button "Identificação" at bounding box center [415, 300] width 211 height 47
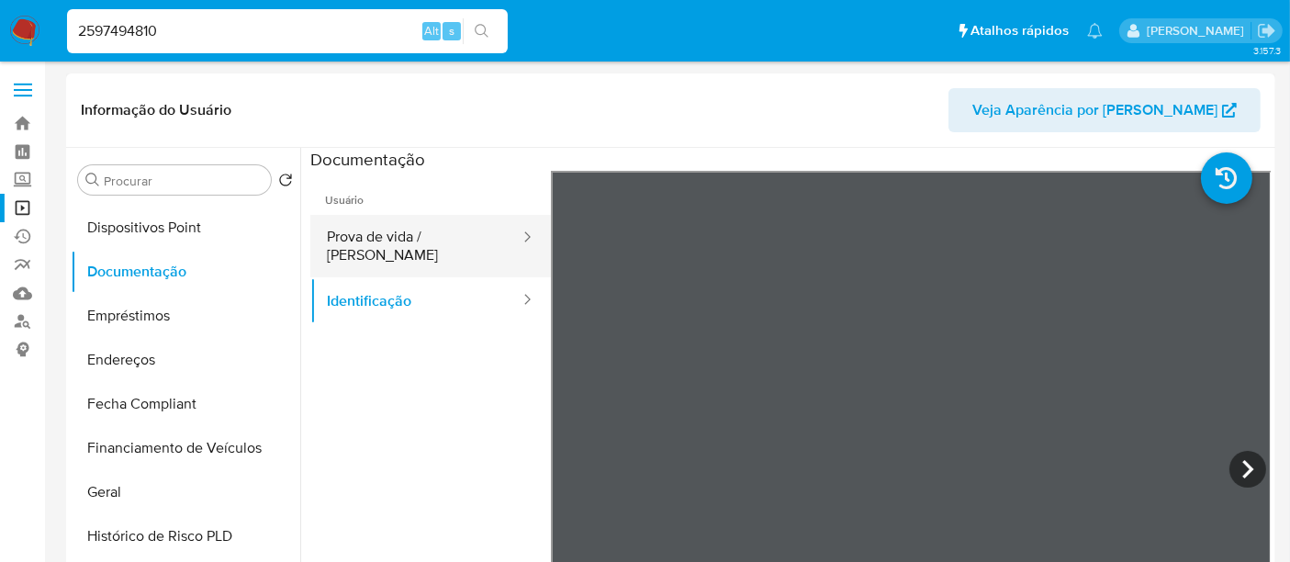
click at [432, 243] on button "Prova de vida / [PERSON_NAME]" at bounding box center [415, 246] width 211 height 62
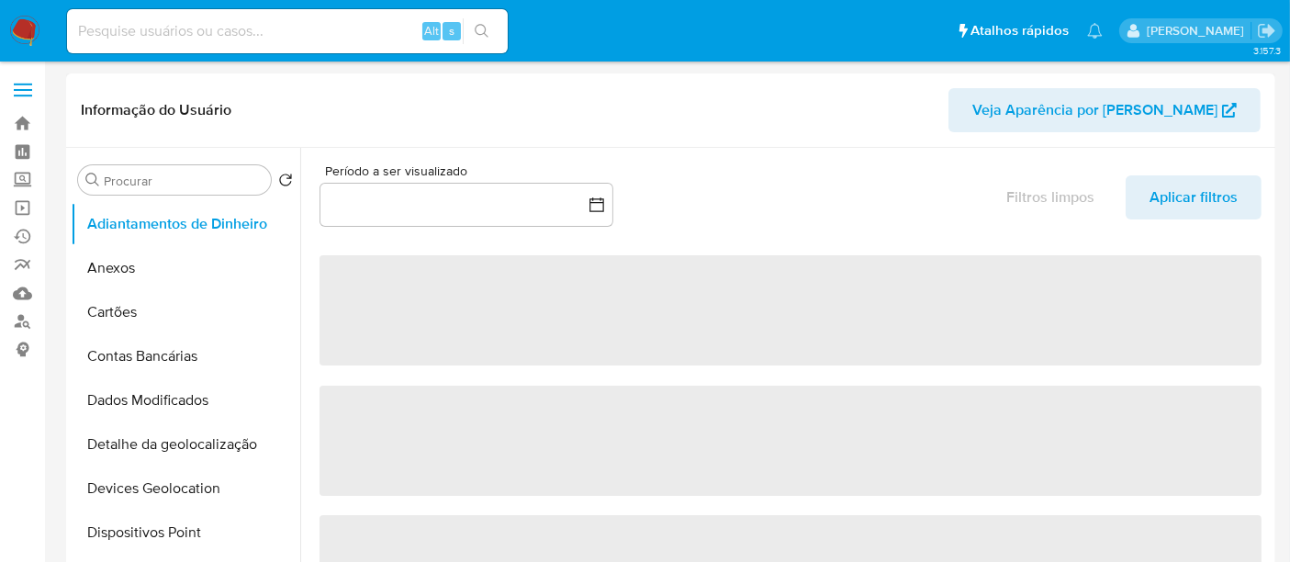
select select "10"
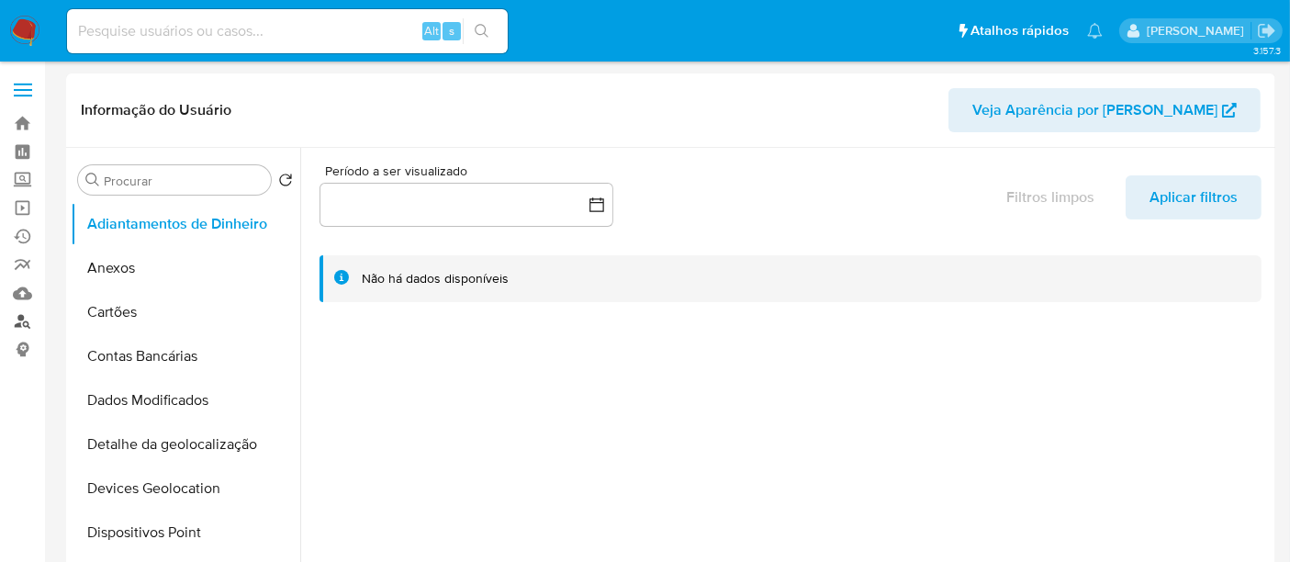
click at [21, 310] on link "Localizador de pessoas" at bounding box center [109, 322] width 219 height 28
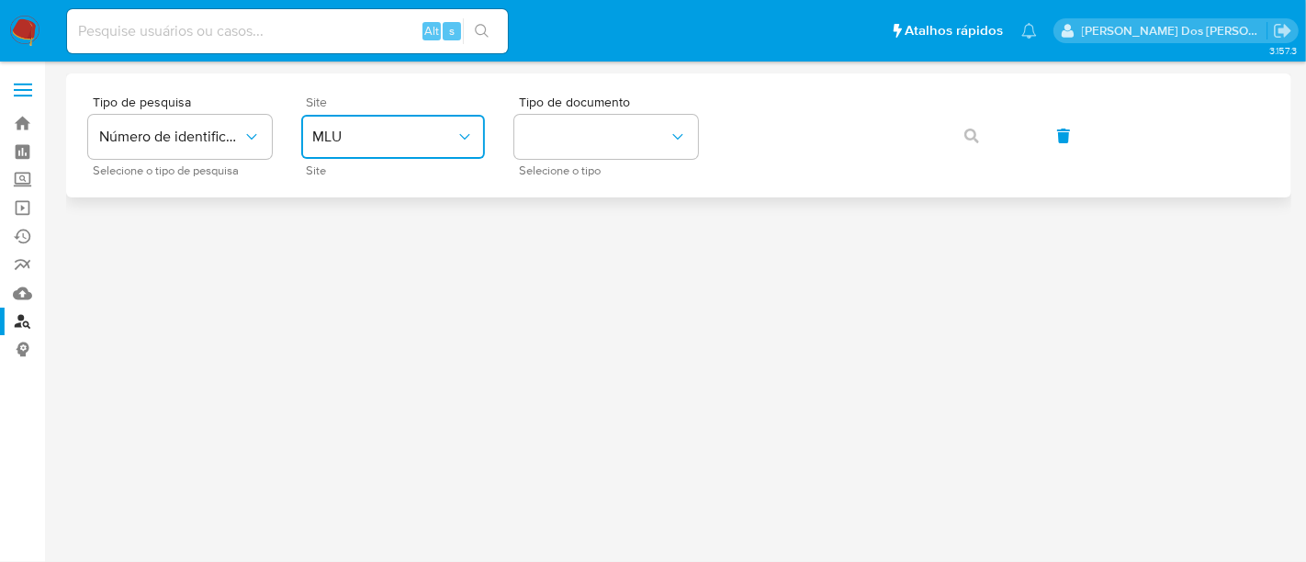
click at [377, 128] on span "MLU" at bounding box center [383, 137] width 143 height 18
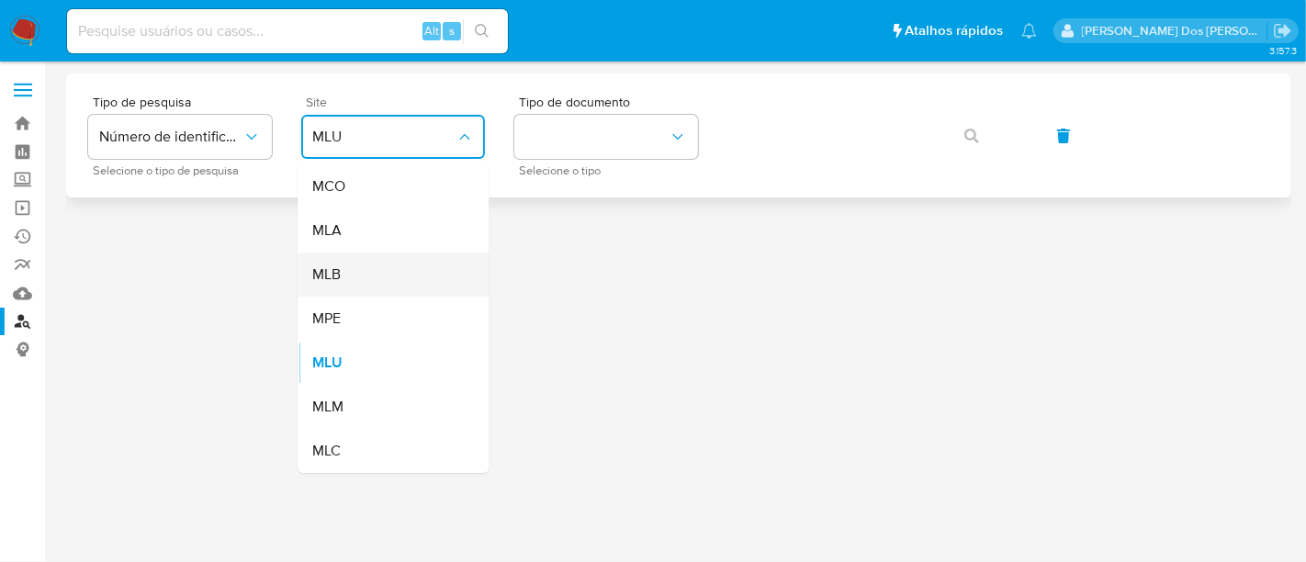
click at [356, 271] on div "MLB" at bounding box center [387, 274] width 151 height 44
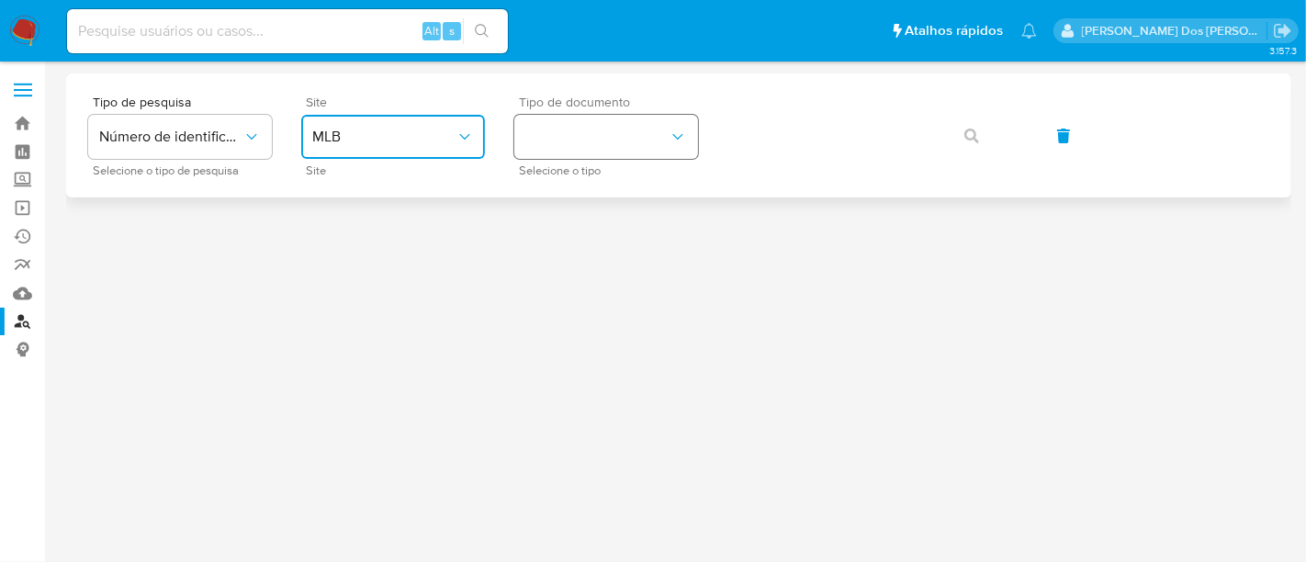
click at [544, 149] on button "identificationType" at bounding box center [606, 137] width 184 height 44
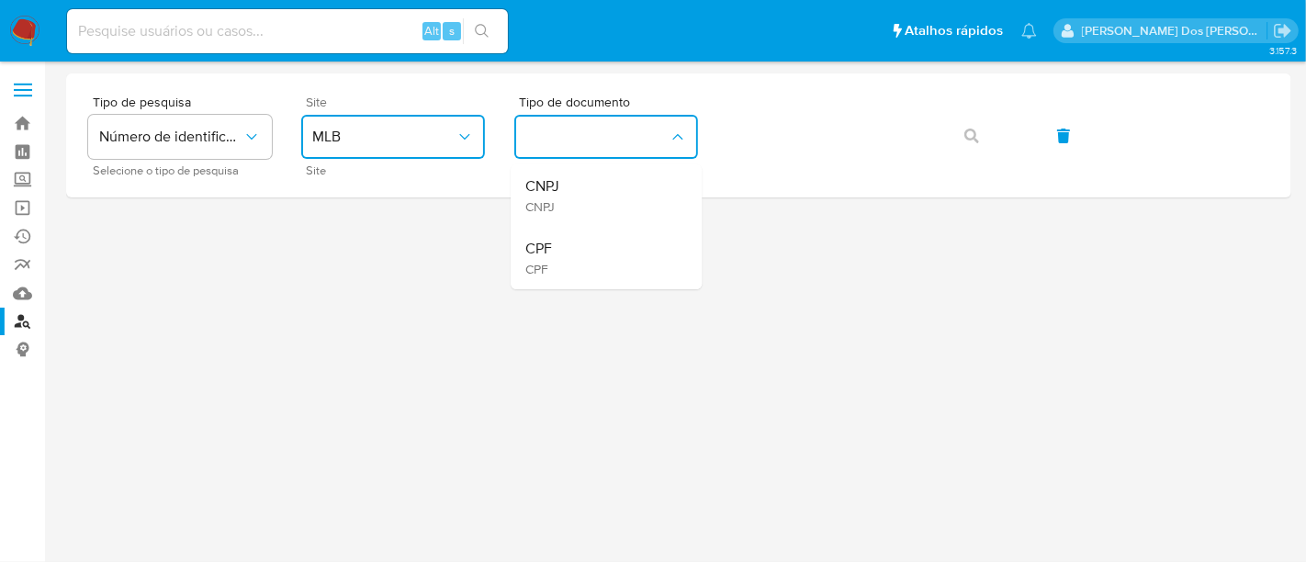
click at [562, 240] on div "CPF CPF" at bounding box center [600, 258] width 151 height 62
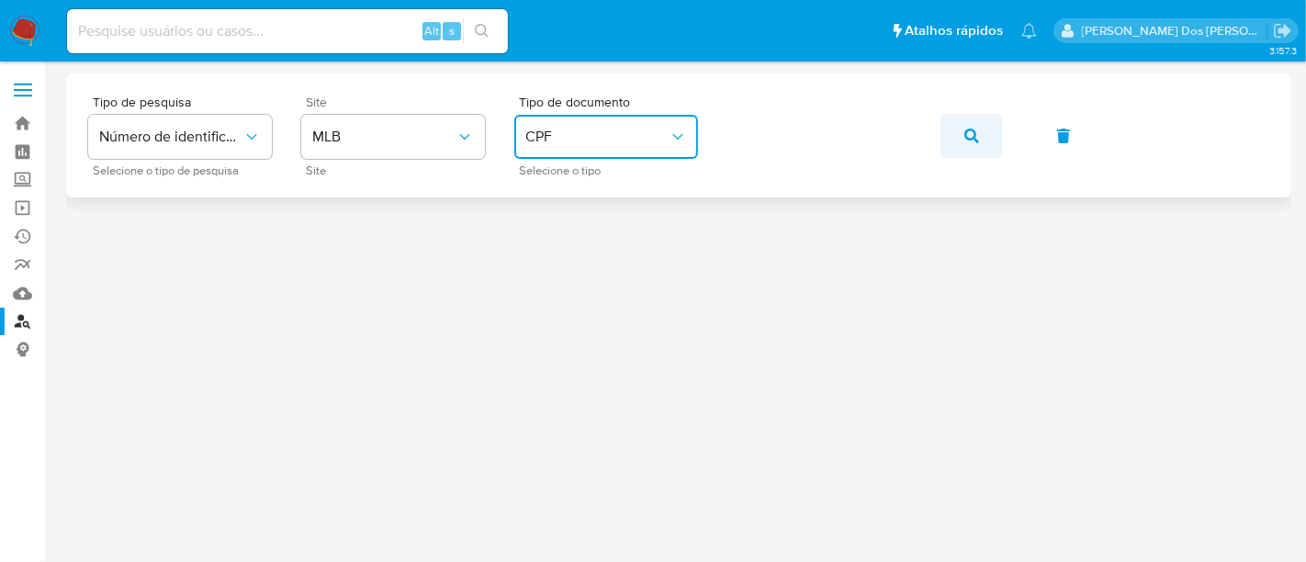
click at [981, 134] on button "button" at bounding box center [971, 136] width 62 height 44
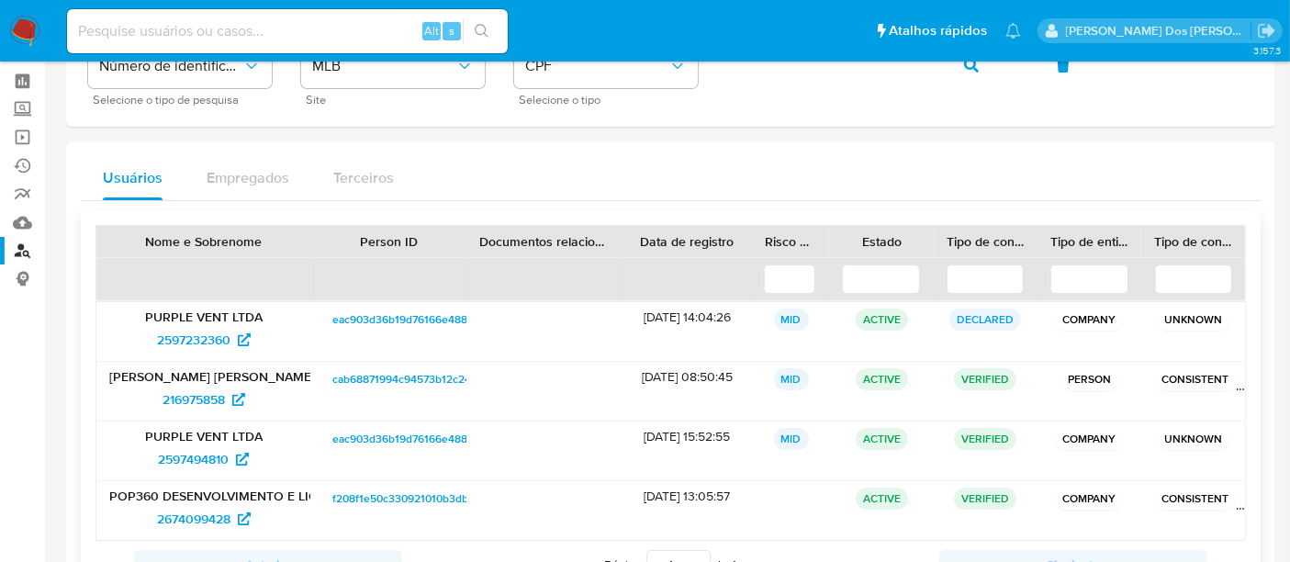
scroll to position [102, 0]
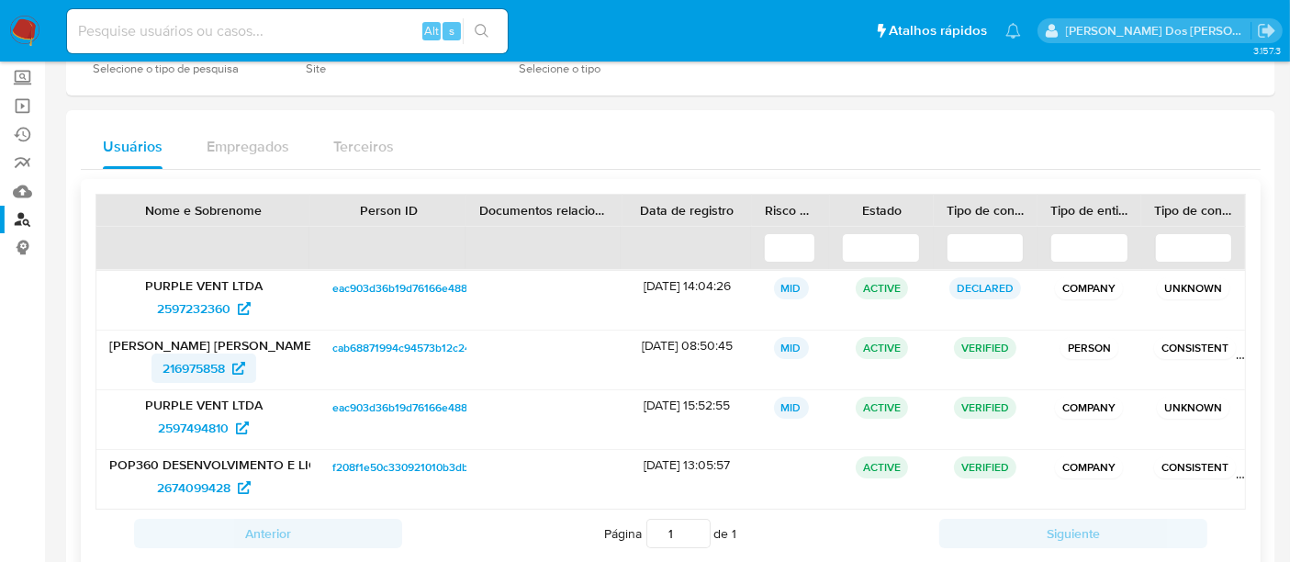
click at [191, 367] on span "216975858" at bounding box center [194, 367] width 62 height 29
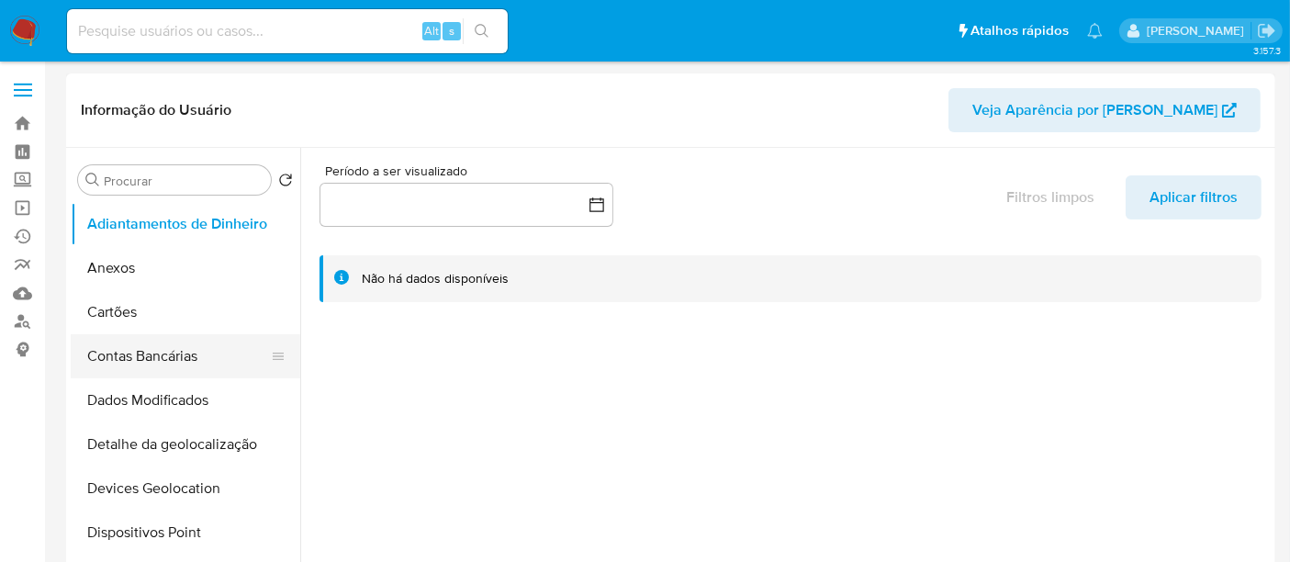
select select "10"
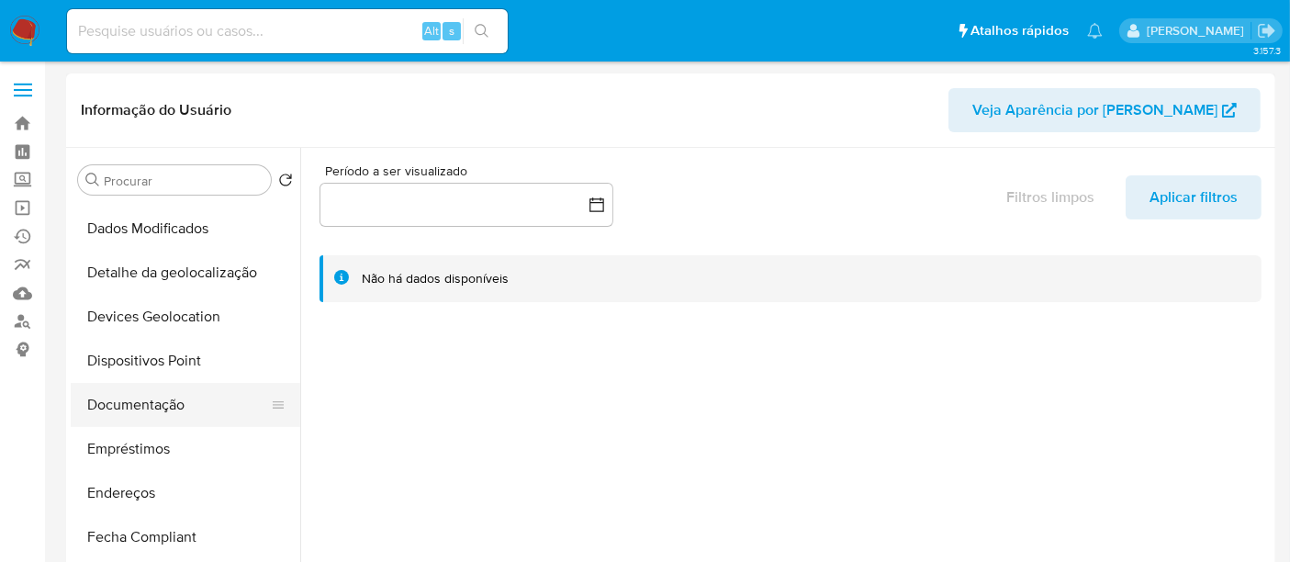
scroll to position [204, 0]
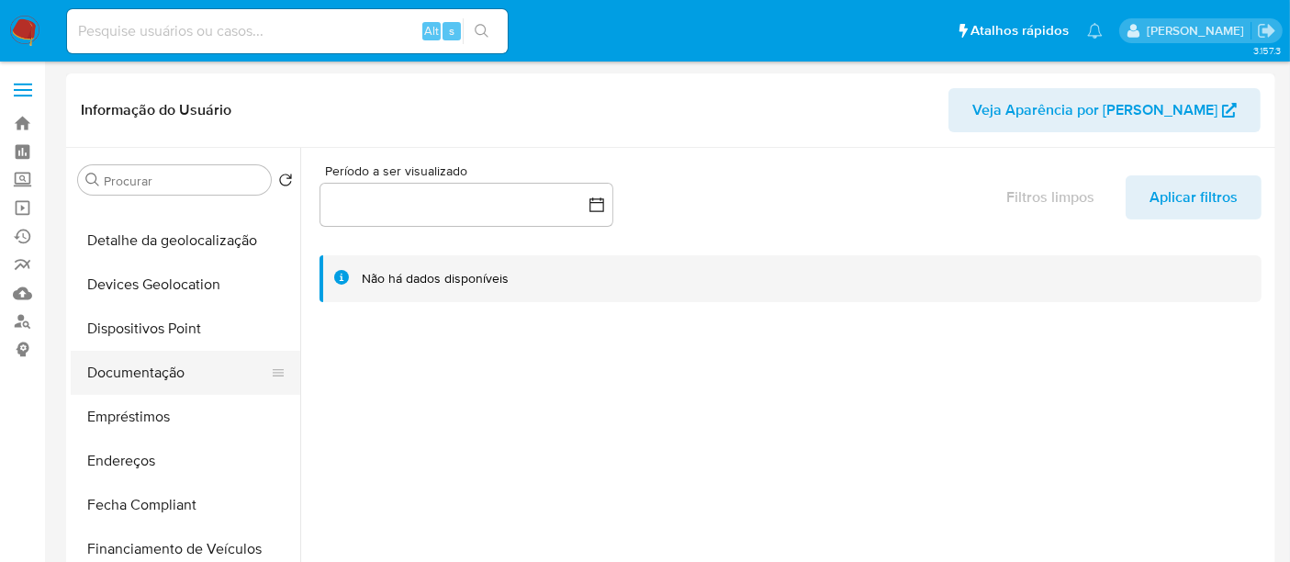
click at [156, 370] on button "Documentação" at bounding box center [178, 373] width 215 height 44
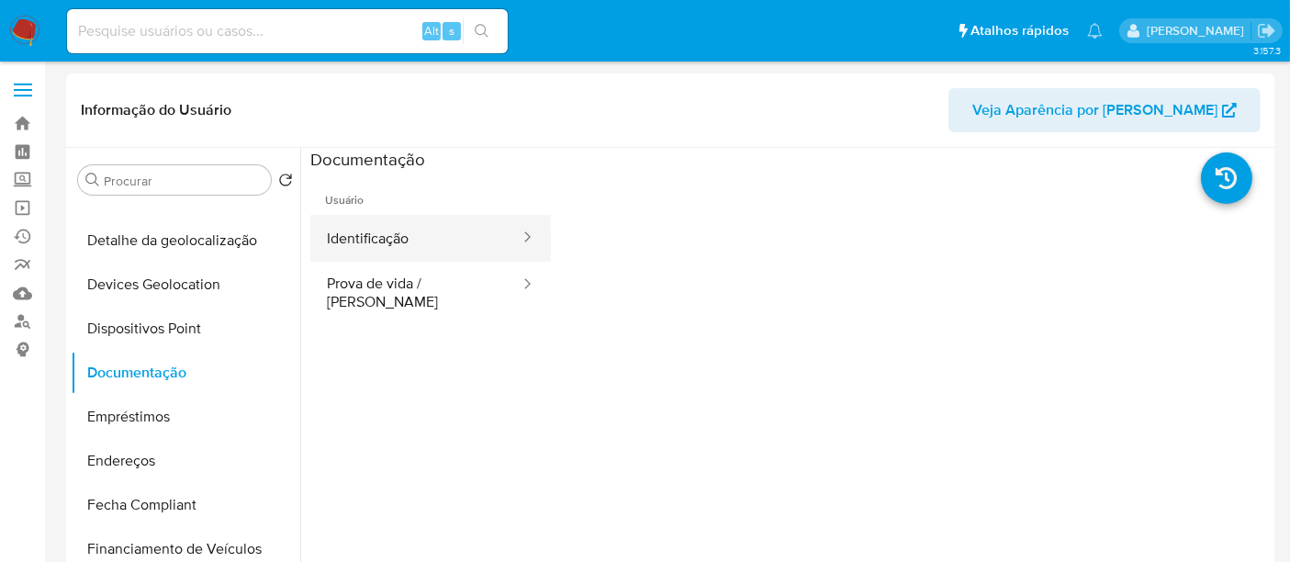
click at [394, 243] on button "Identificação" at bounding box center [415, 238] width 211 height 47
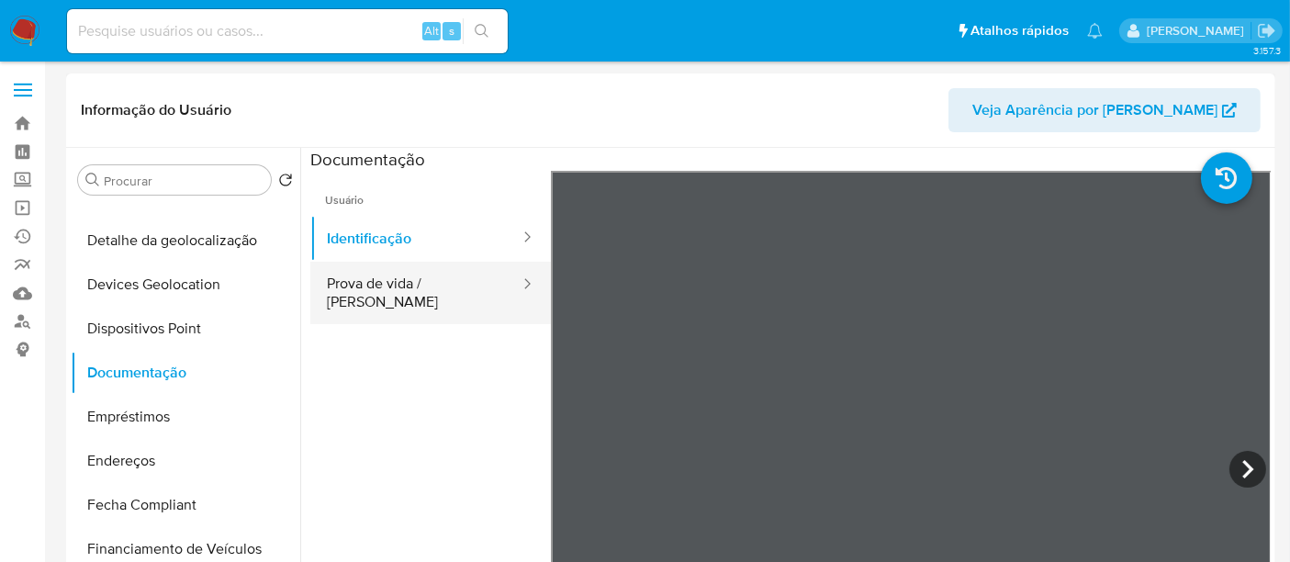
click at [380, 278] on button "Prova de vida / [PERSON_NAME]" at bounding box center [415, 293] width 211 height 62
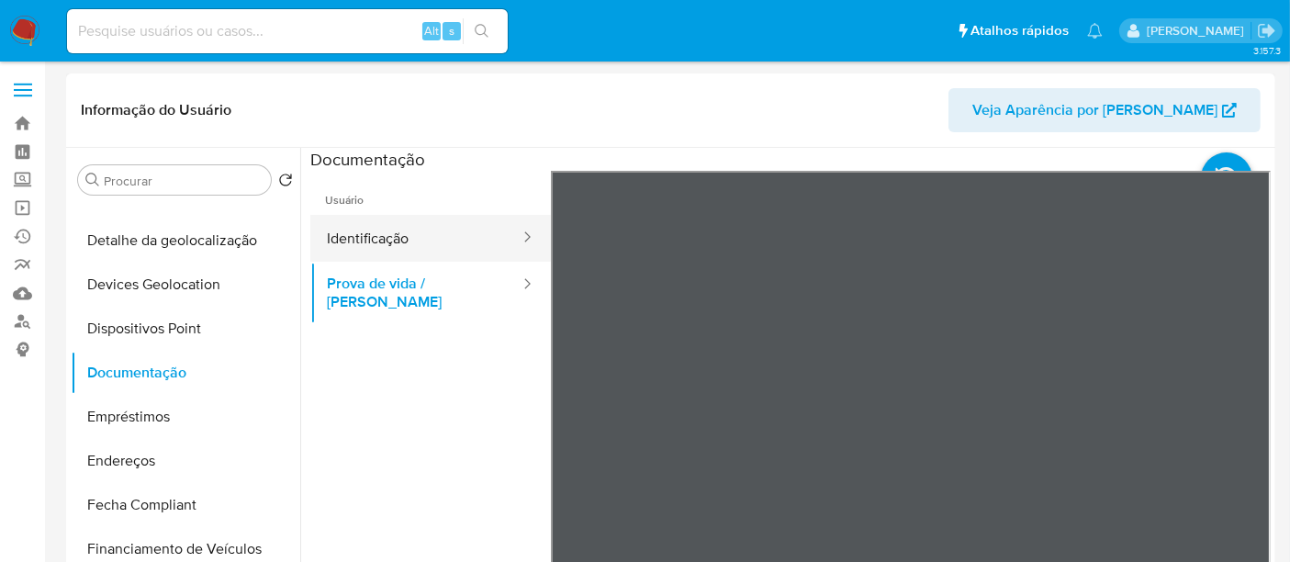
click at [378, 239] on button "Identificação" at bounding box center [415, 238] width 211 height 47
